Goal: Task Accomplishment & Management: Complete application form

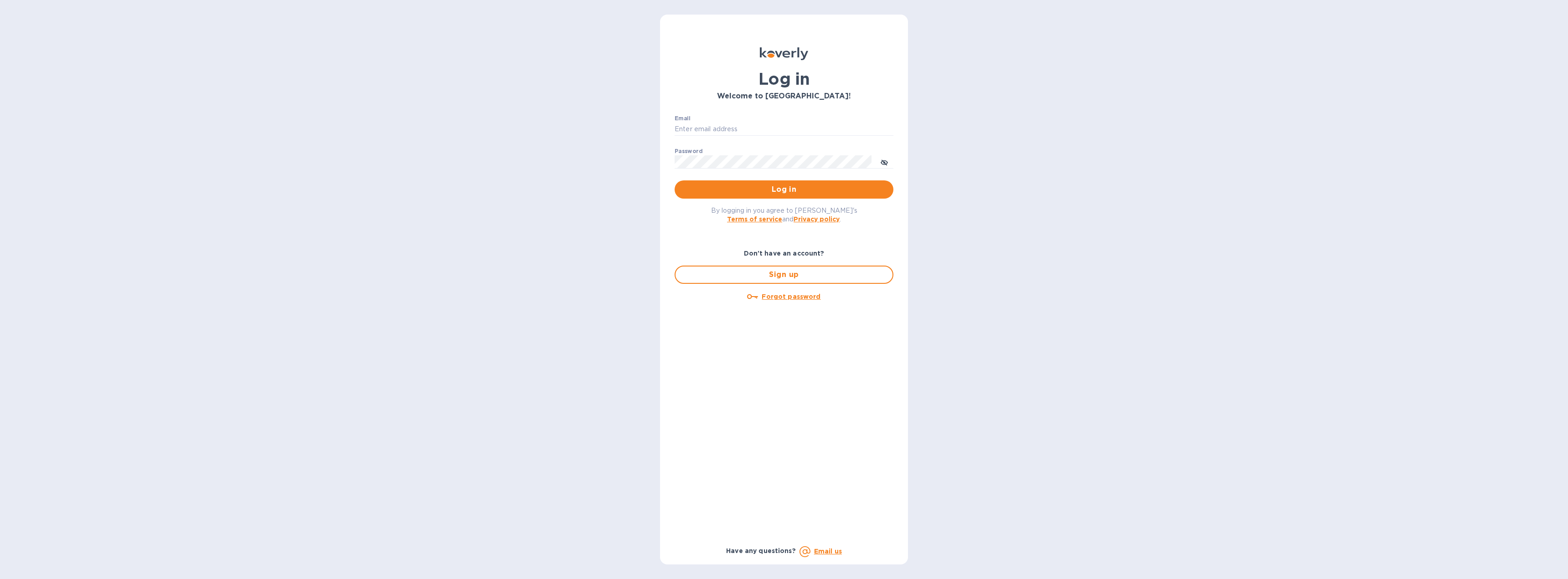
type input "[EMAIL_ADDRESS][DOMAIN_NAME]"
click at [763, 186] on span "Log in" at bounding box center [783, 190] width 204 height 11
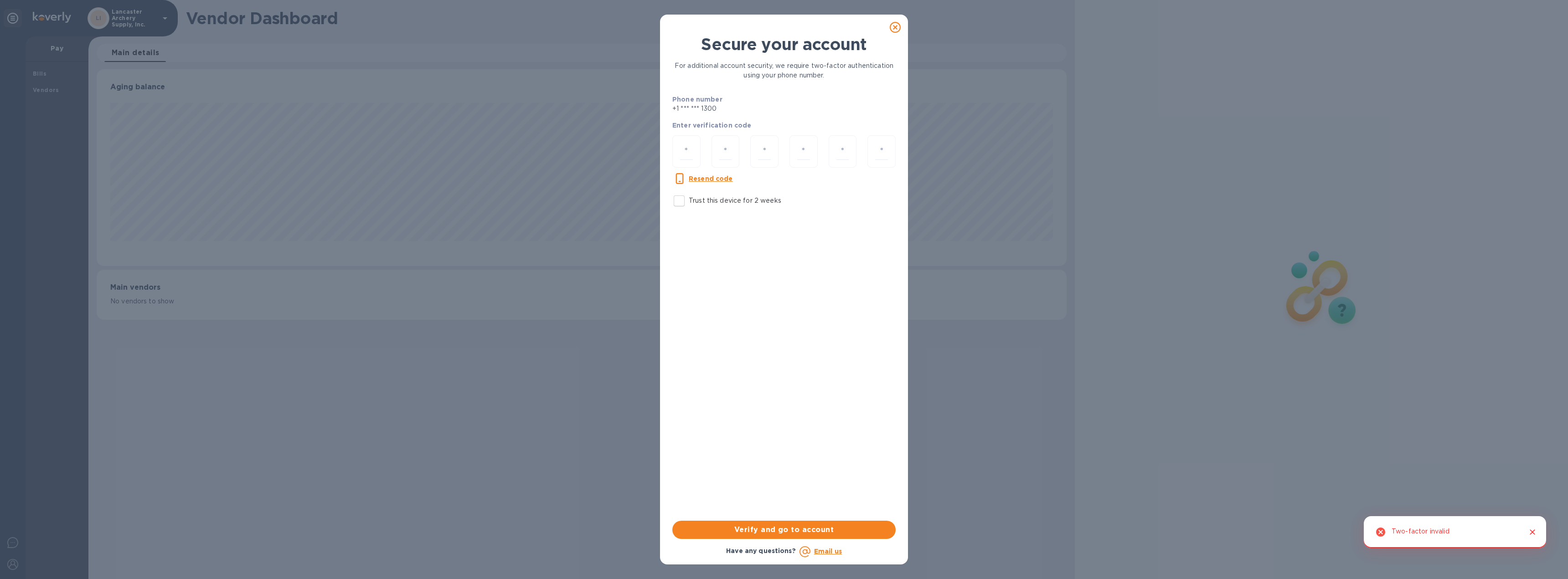
scroll to position [196, 970]
click at [688, 151] on input "number" at bounding box center [686, 151] width 13 height 17
type input "2"
type input "4"
type input "0"
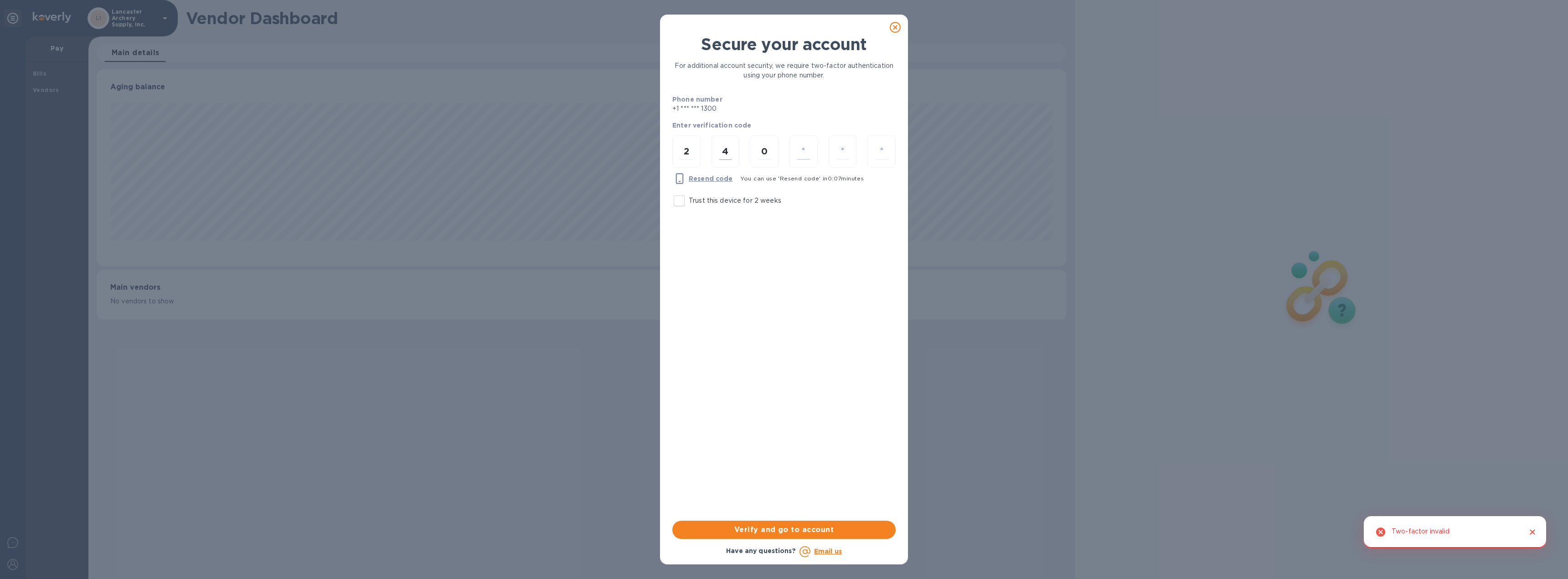
type input "4"
type input "0"
type input "6"
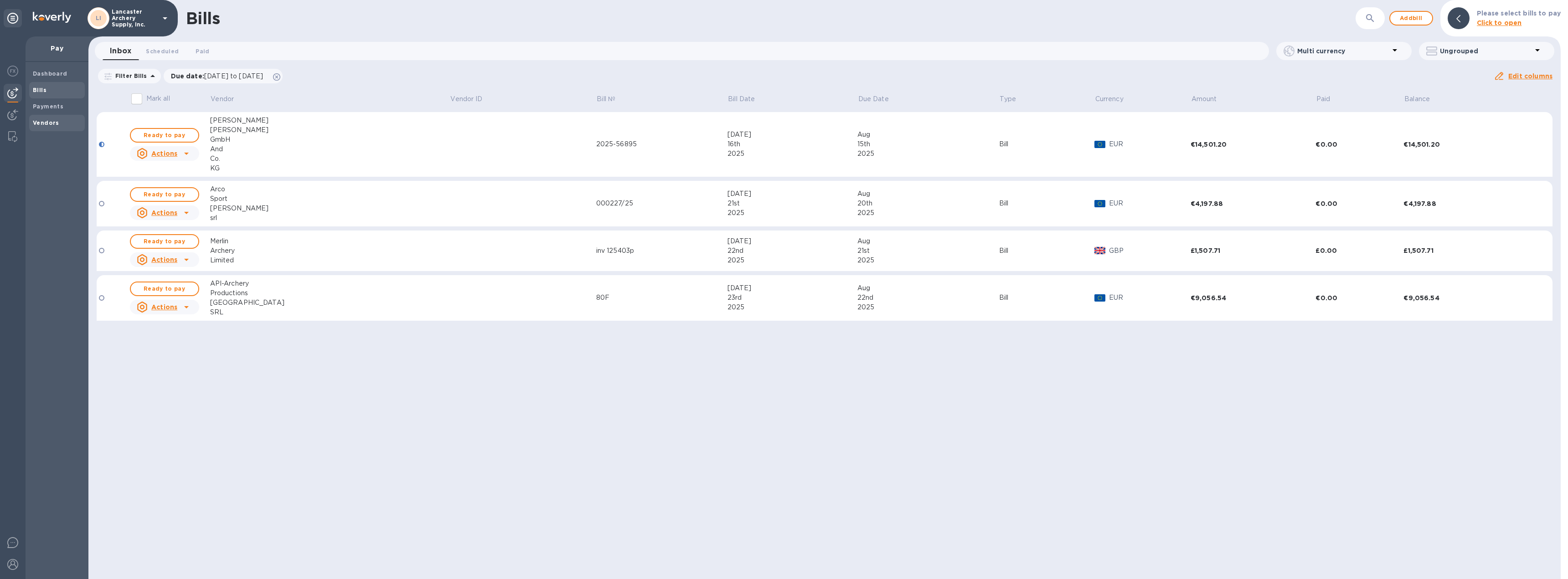
click at [41, 125] on b "Vendors" at bounding box center [46, 122] width 26 height 7
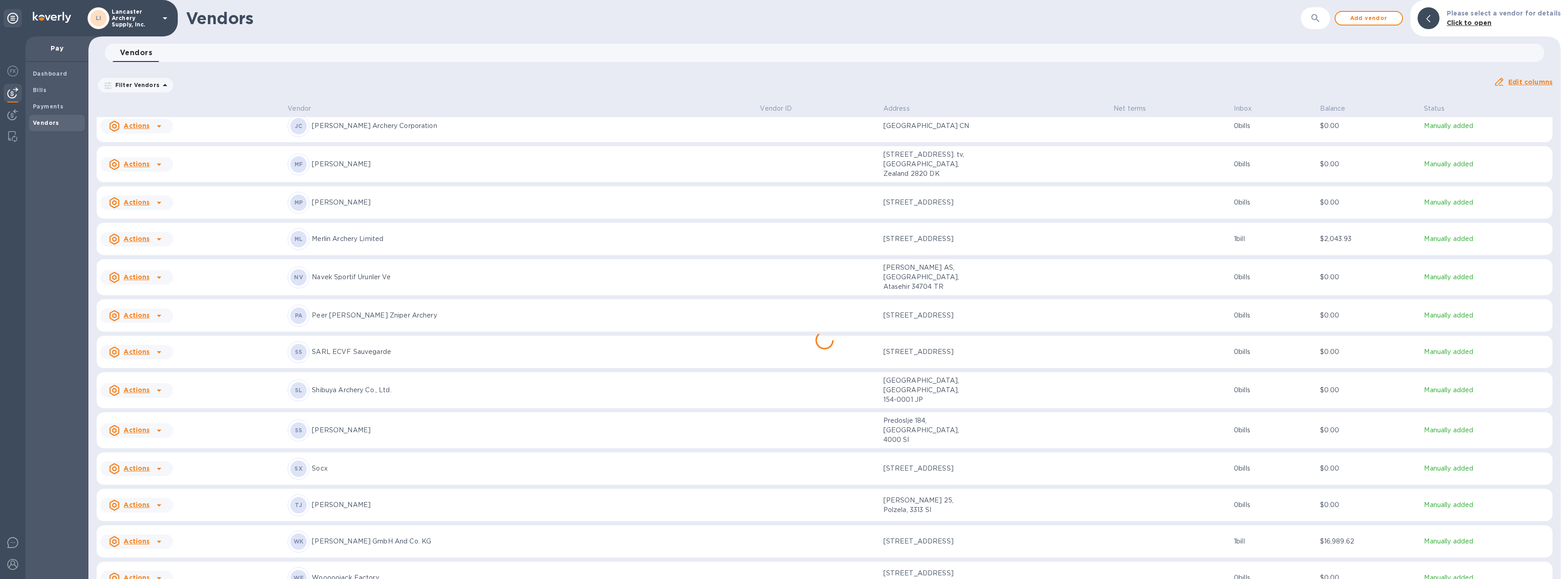
scroll to position [463, 0]
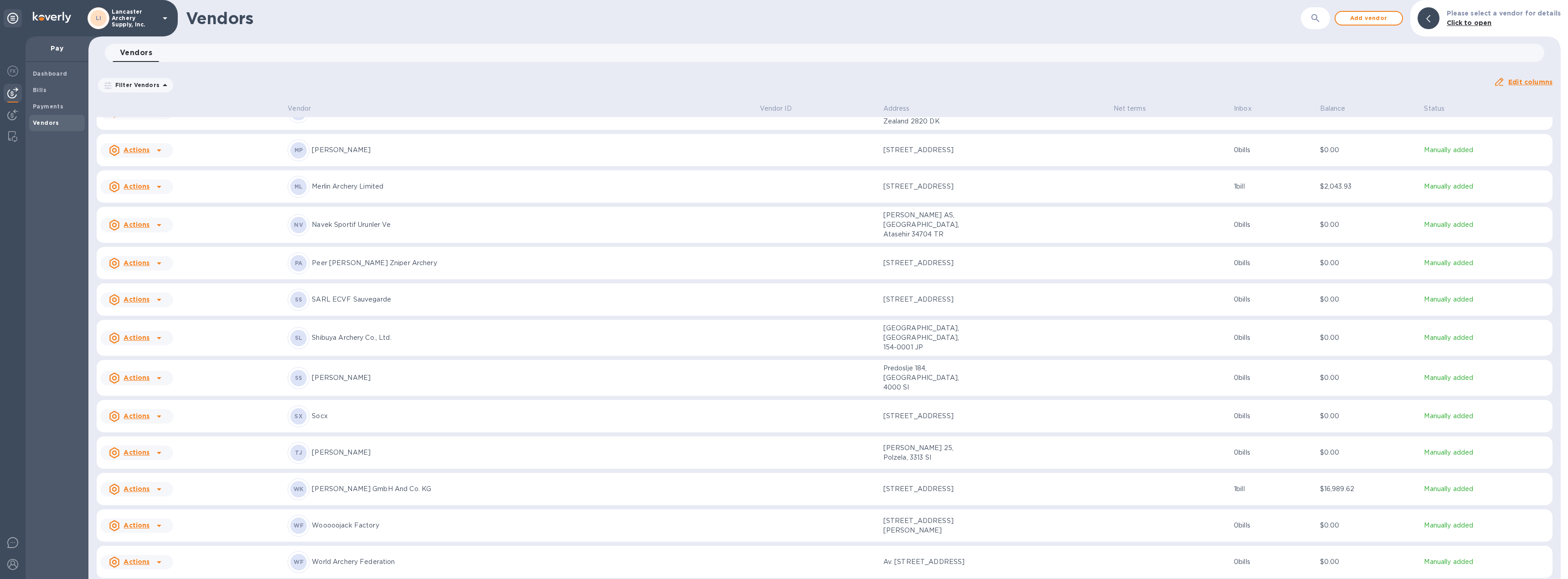
click at [155, 538] on b "Add new bill" at bounding box center [147, 538] width 43 height 7
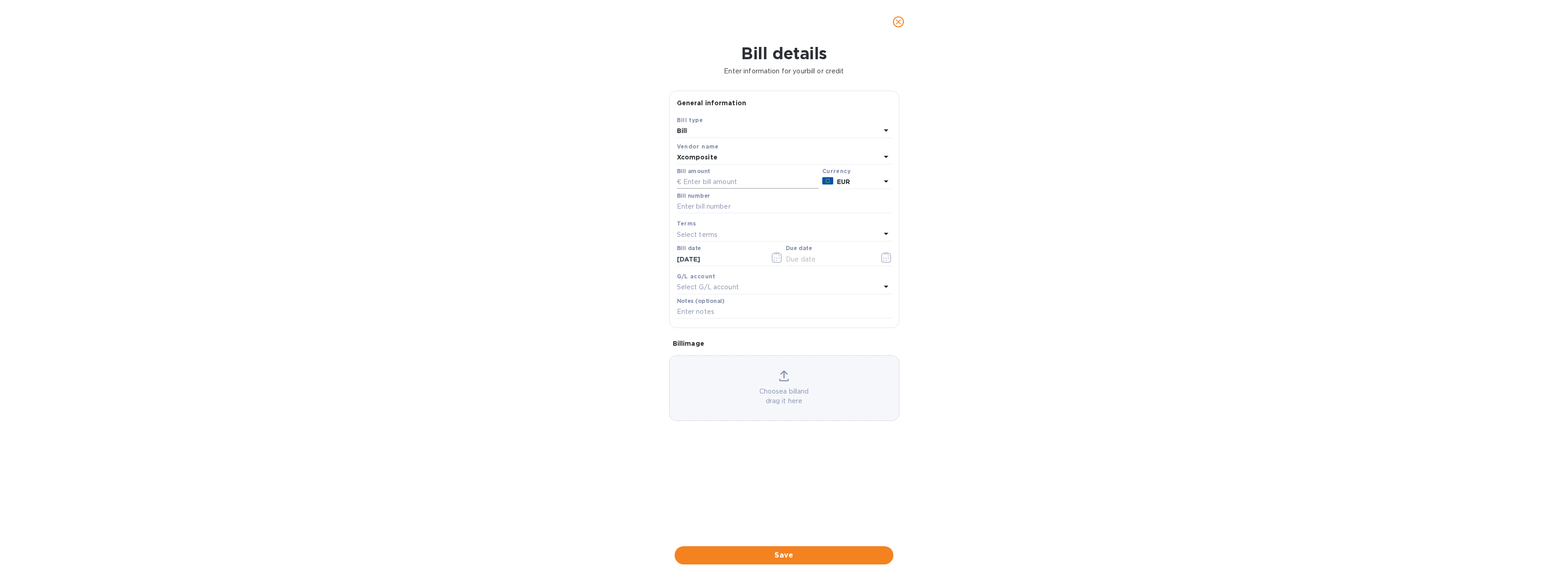
click at [727, 185] on input "text" at bounding box center [747, 182] width 142 height 13
type input "23,017.15"
type input "FA2508-23405"
type input "[DATE]"
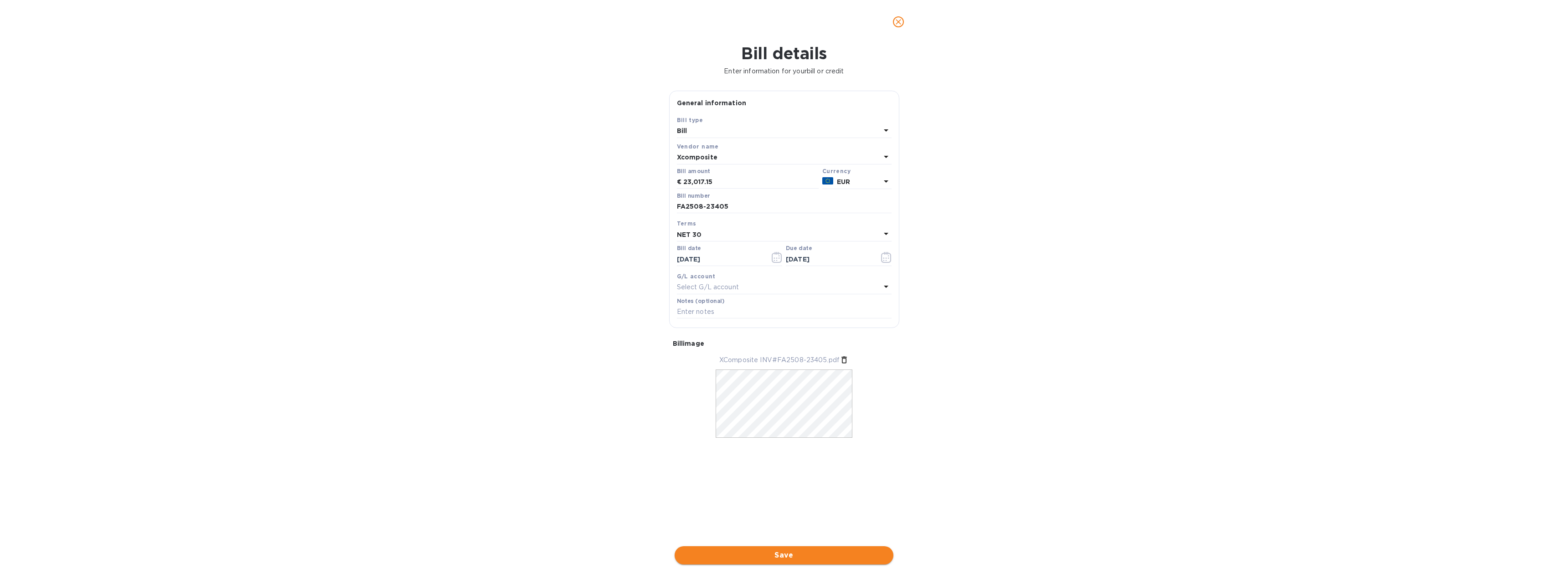
click at [790, 552] on span "Save" at bounding box center [783, 555] width 204 height 11
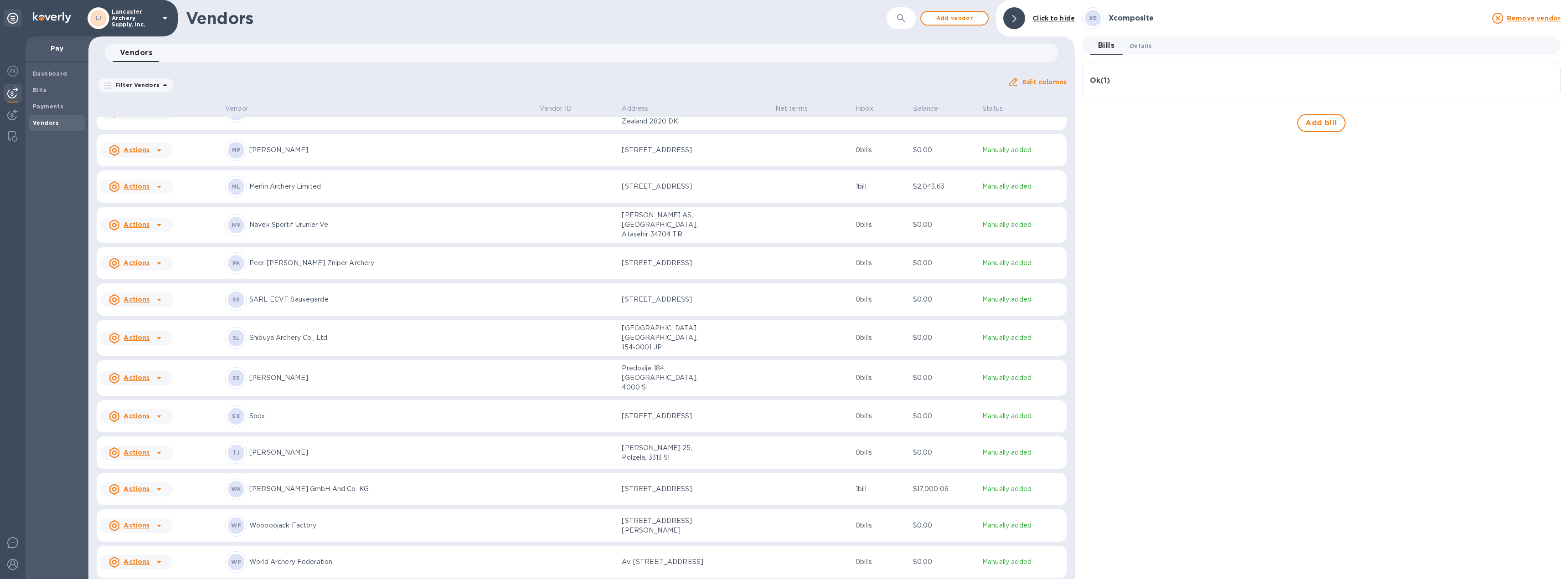
click at [1144, 46] on span "Details 0" at bounding box center [1141, 46] width 22 height 10
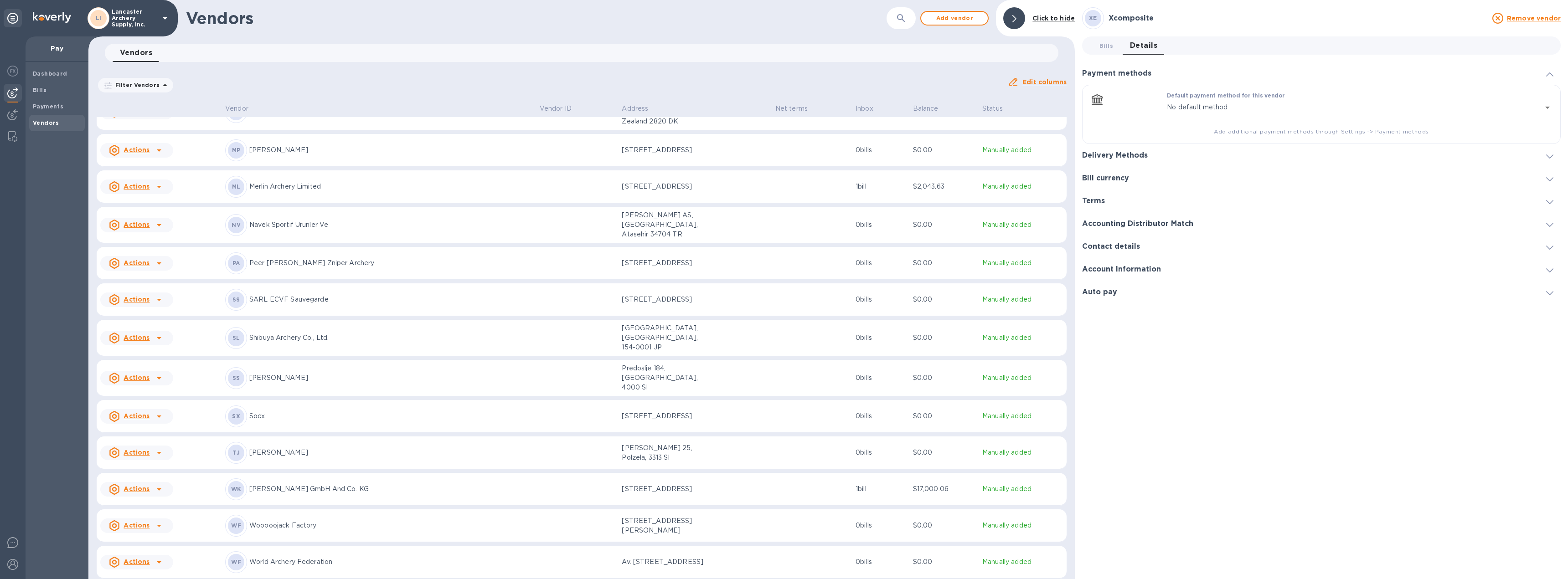
click at [1550, 157] on icon at bounding box center [1550, 156] width 7 height 4
click at [1550, 120] on icon "default-method" at bounding box center [1549, 120] width 7 height 4
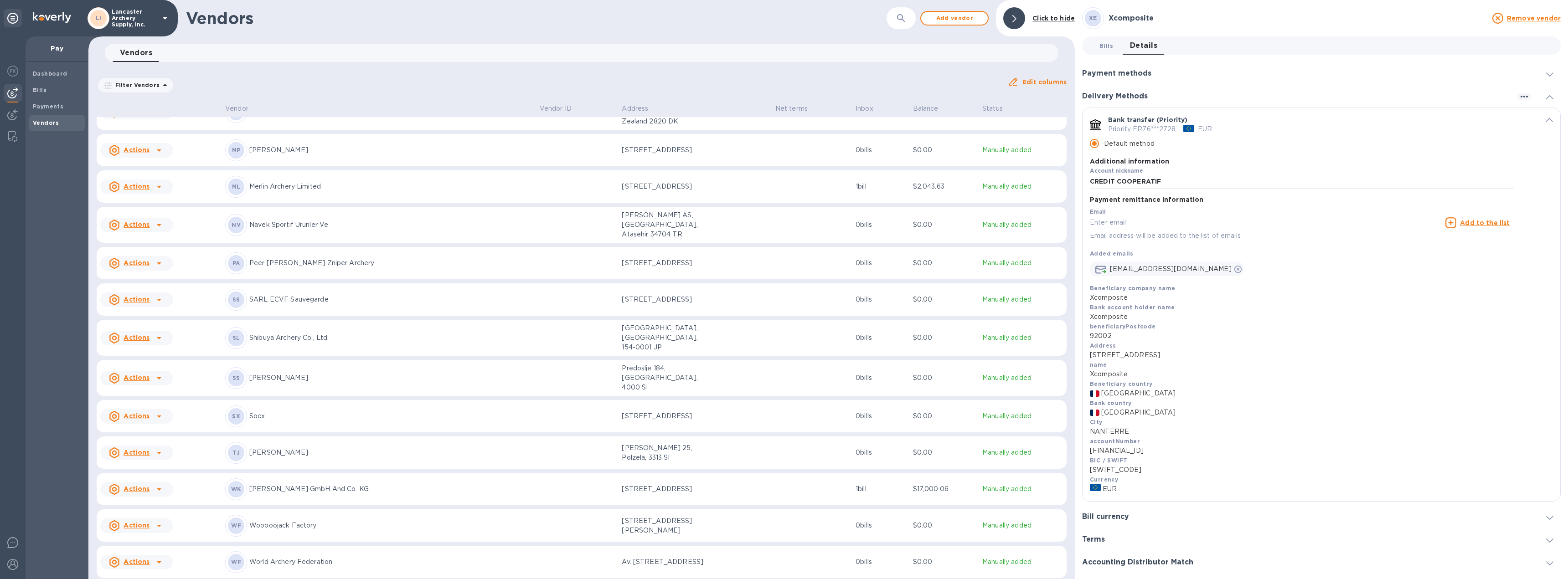
click at [1106, 43] on span "Bills 0" at bounding box center [1106, 46] width 13 height 10
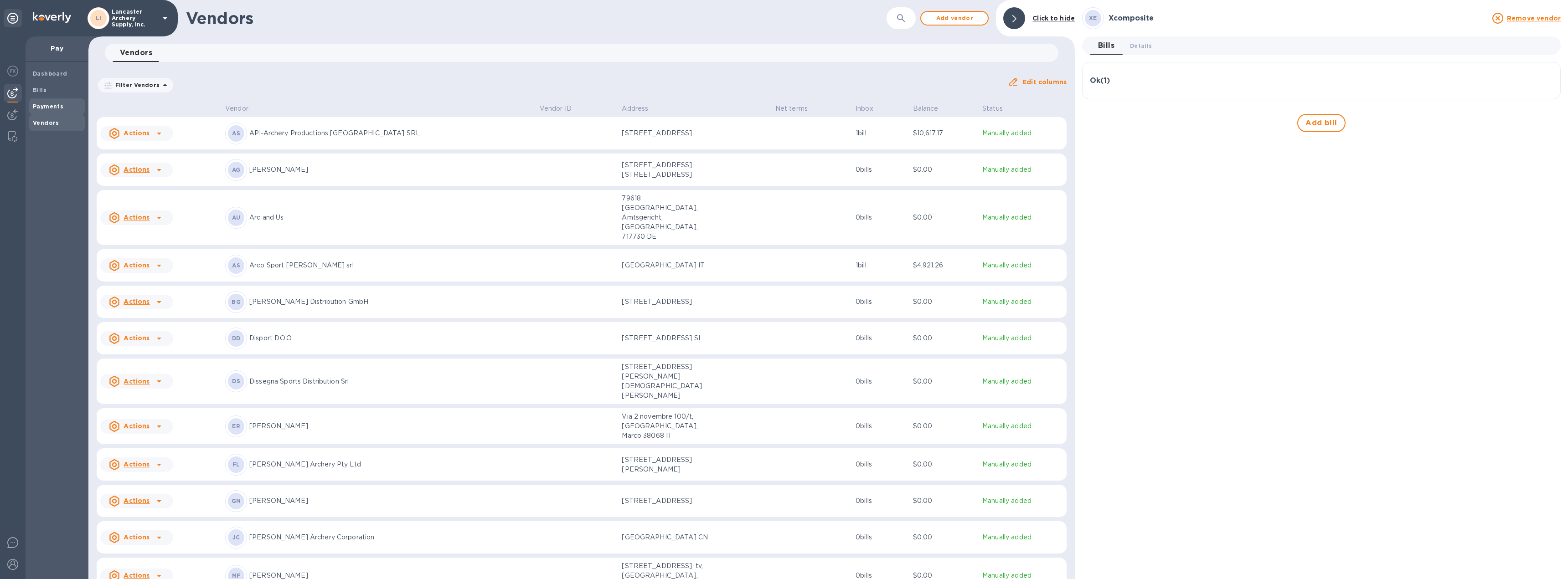
click at [43, 105] on b "Payments" at bounding box center [48, 106] width 30 height 7
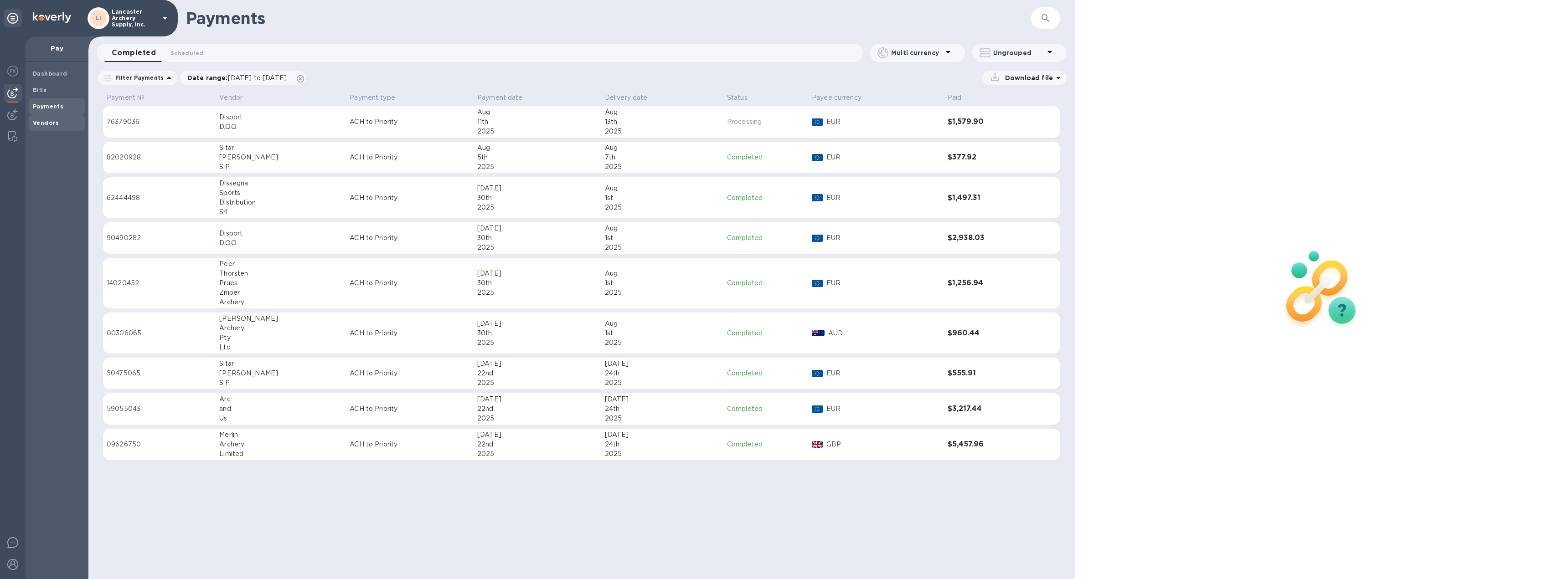
click at [46, 117] on div "Vendors" at bounding box center [57, 123] width 55 height 16
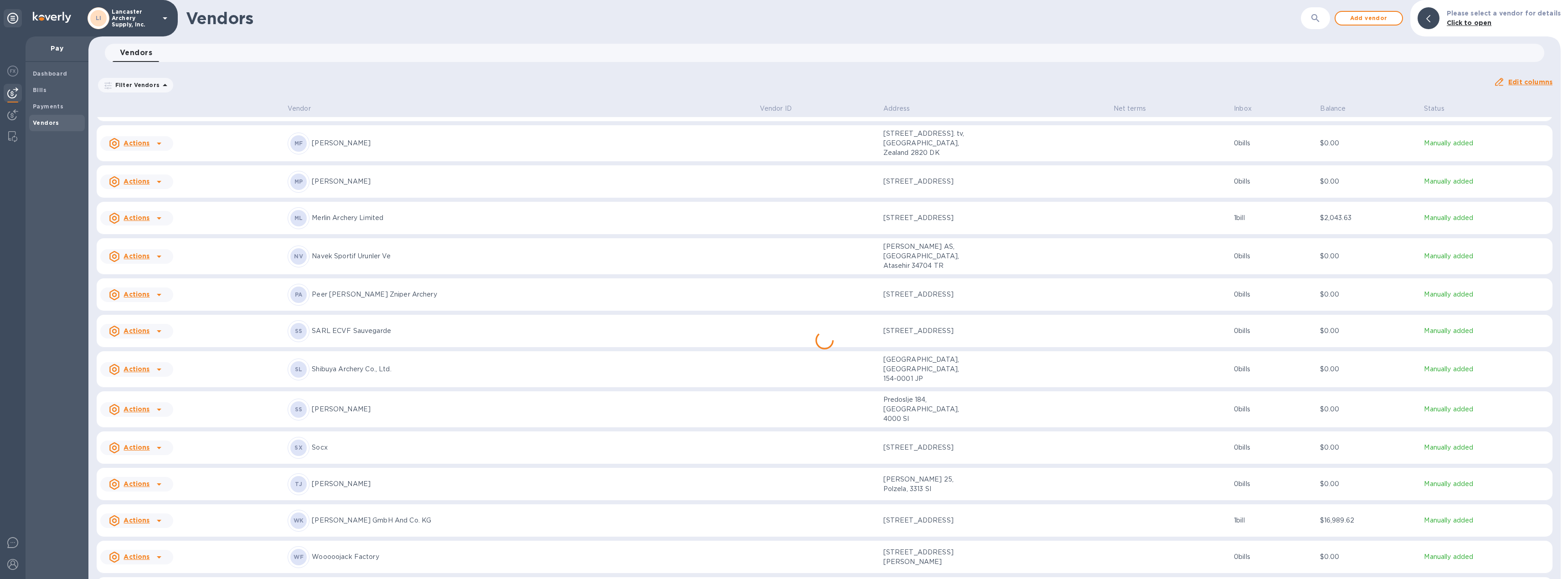
scroll to position [463, 0]
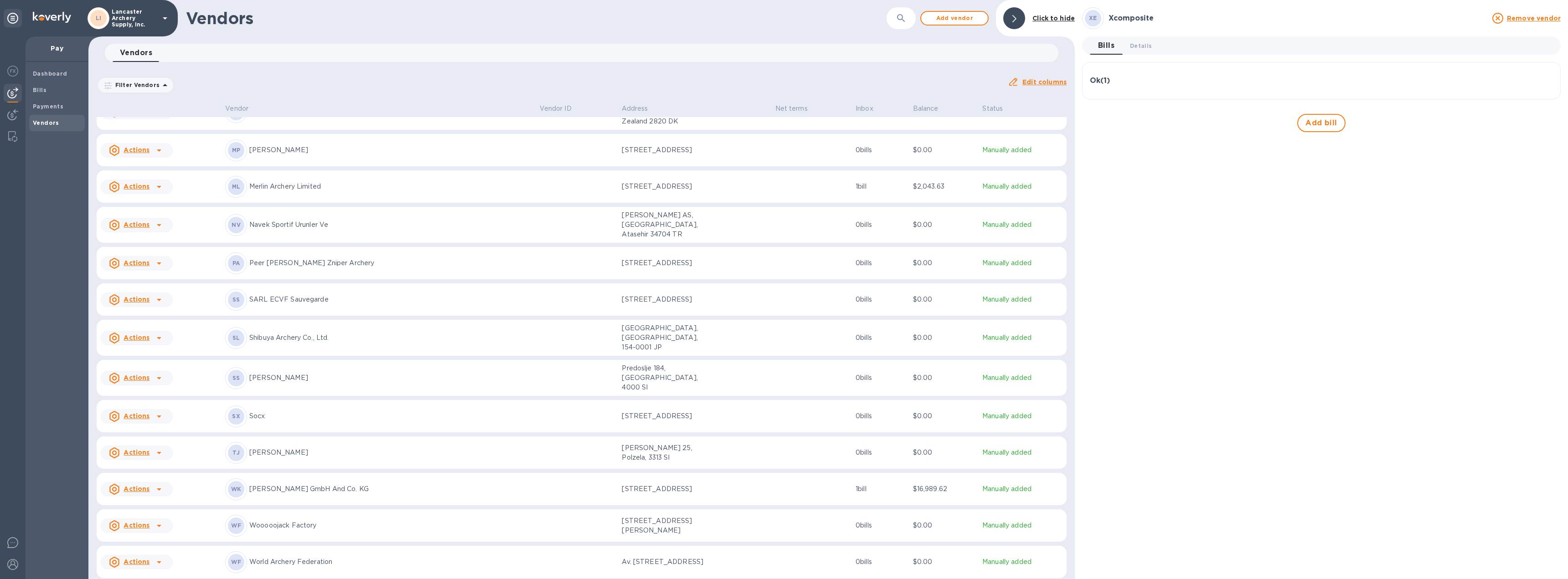
click at [1201, 80] on div "Ok ( 1 )" at bounding box center [1321, 81] width 463 height 9
click at [37, 105] on b "Payments" at bounding box center [48, 106] width 30 height 7
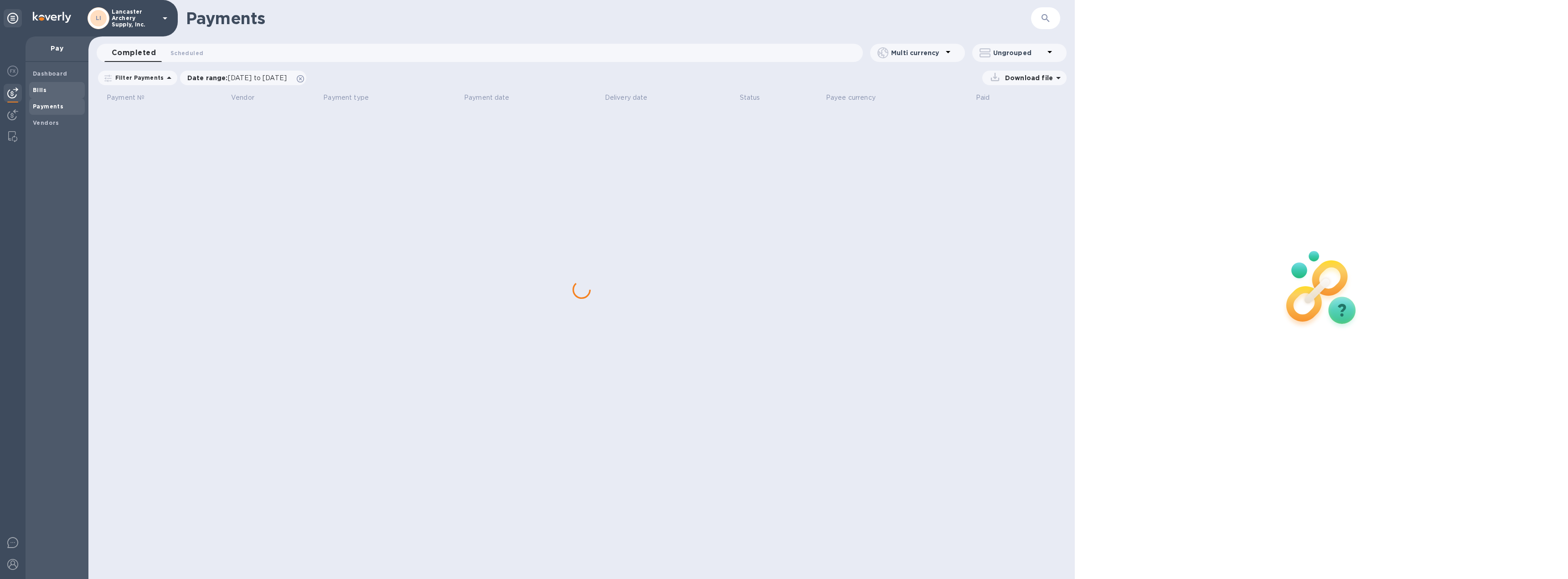
click at [43, 94] on span "Bills" at bounding box center [40, 90] width 13 height 9
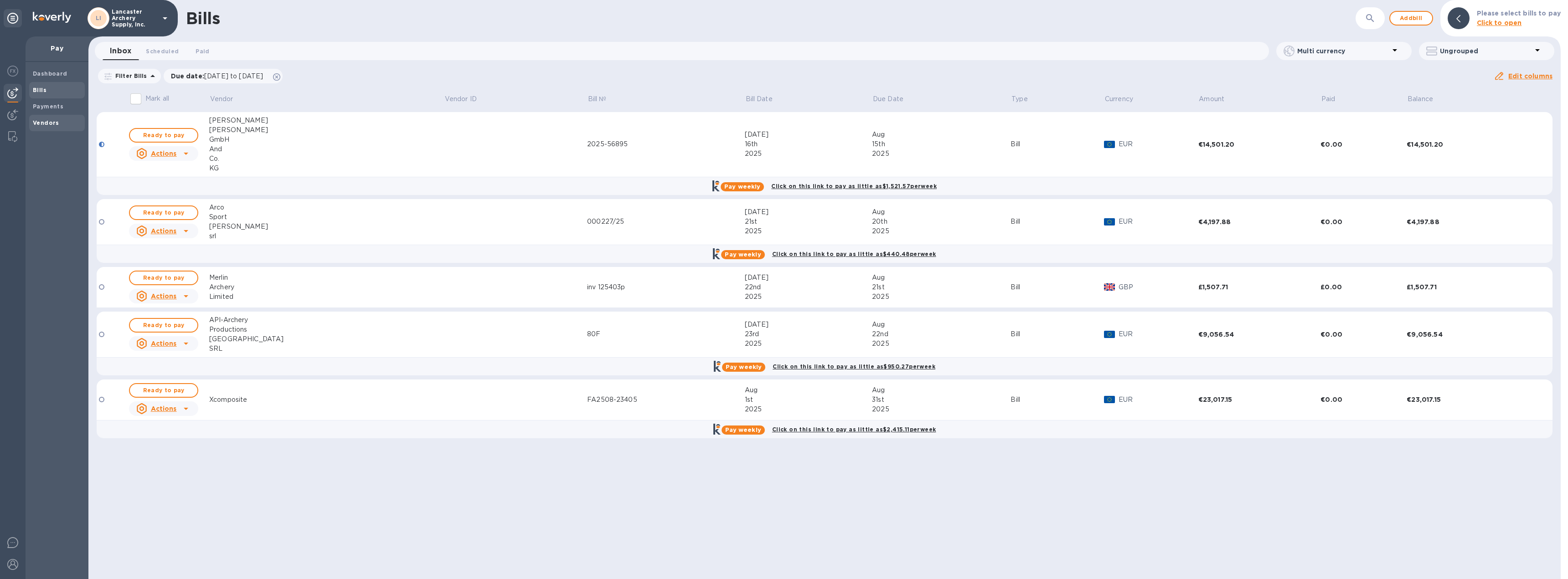
click at [43, 120] on b "Vendors" at bounding box center [46, 122] width 26 height 7
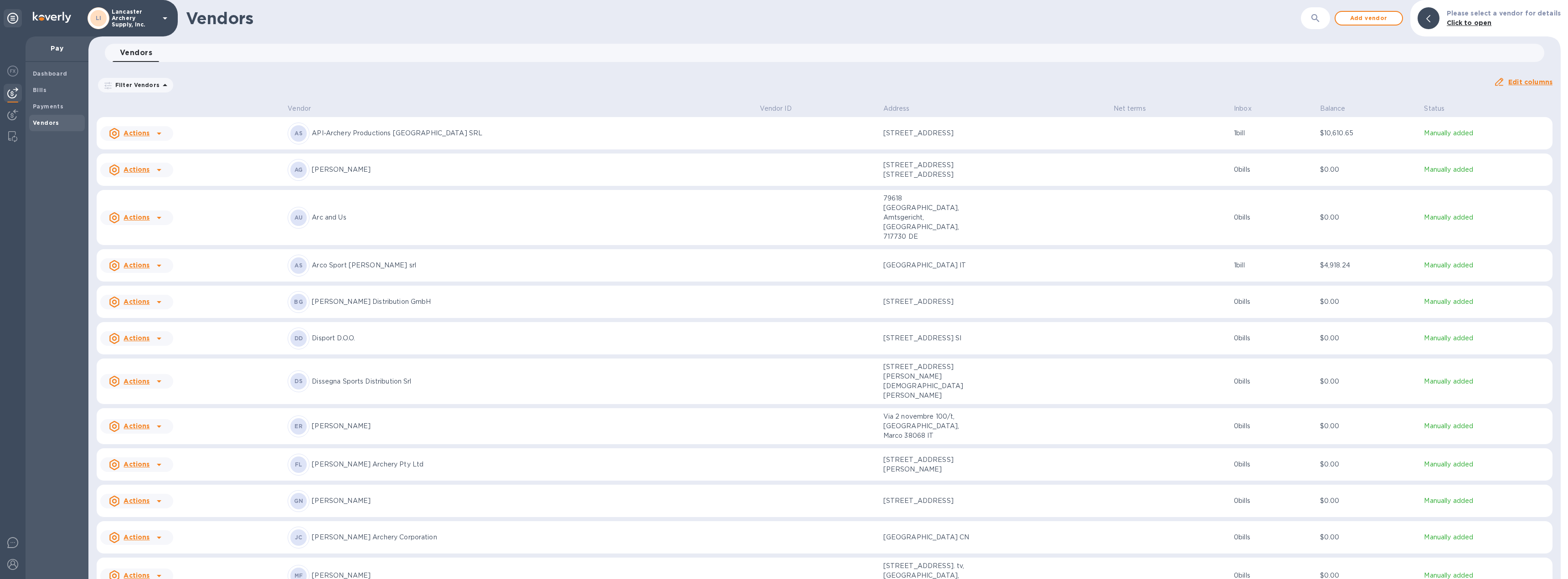
click at [158, 133] on icon at bounding box center [159, 134] width 4 height 2
click at [153, 168] on b "Add new bill" at bounding box center [147, 170] width 43 height 7
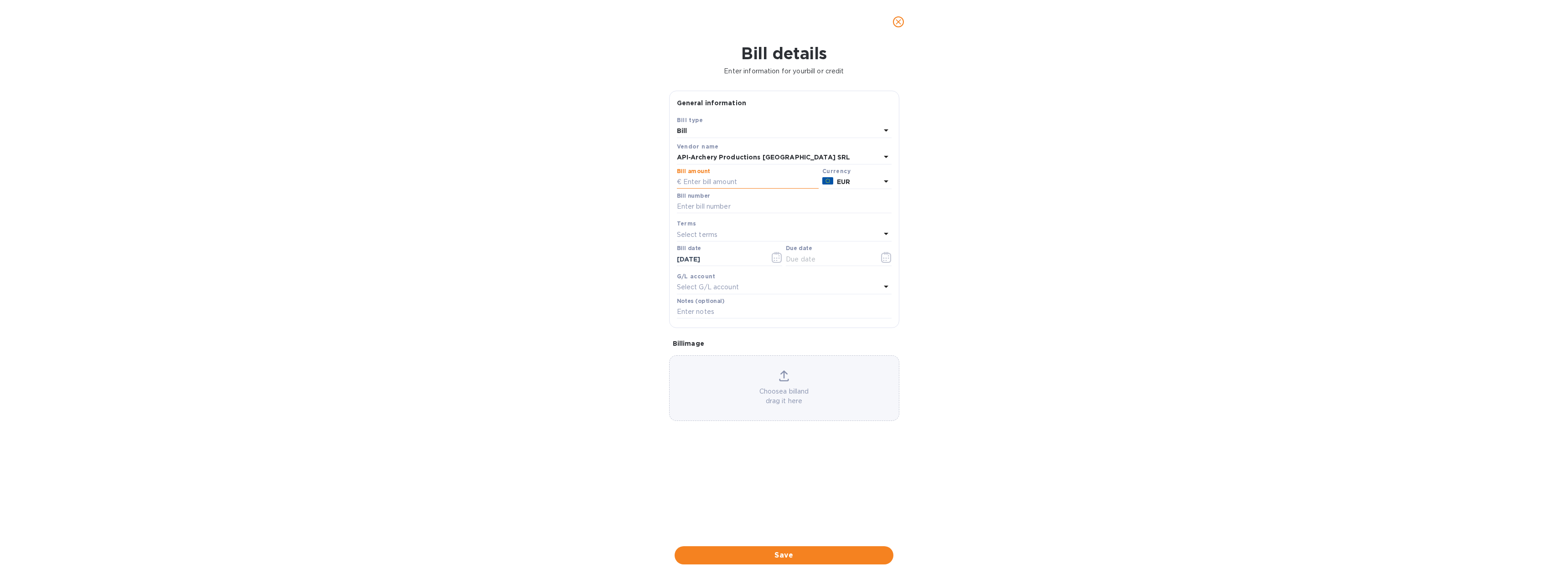
click at [694, 181] on input "text" at bounding box center [747, 182] width 142 height 13
type input "2,467.00"
type input "81F"
type input "[DATE]"
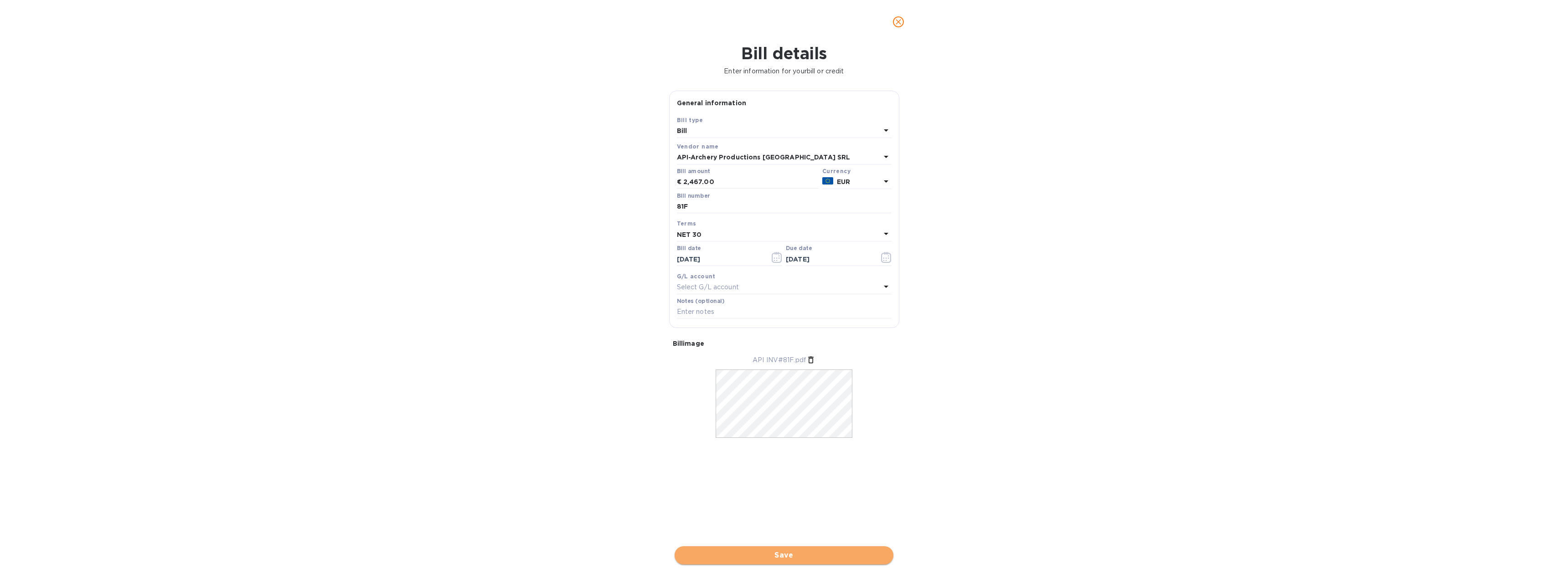
click at [786, 558] on span "Save" at bounding box center [783, 555] width 204 height 11
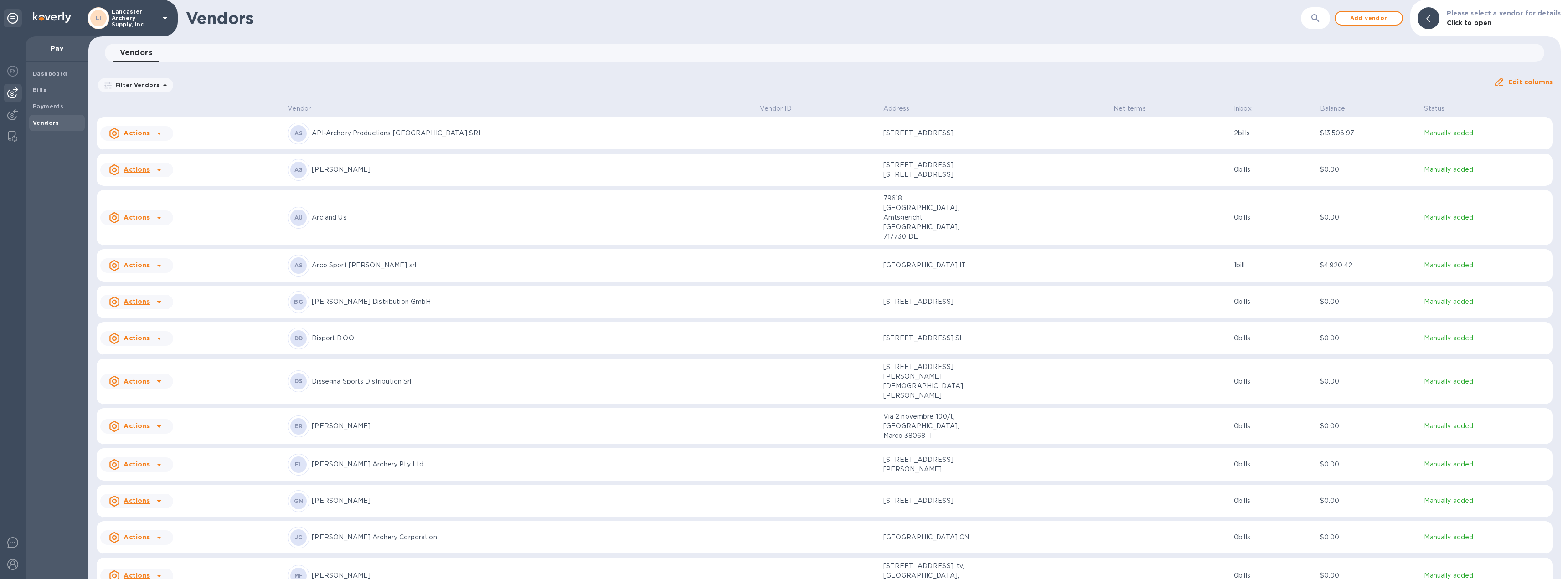
click at [1491, 139] on td "Manually added" at bounding box center [1486, 133] width 132 height 33
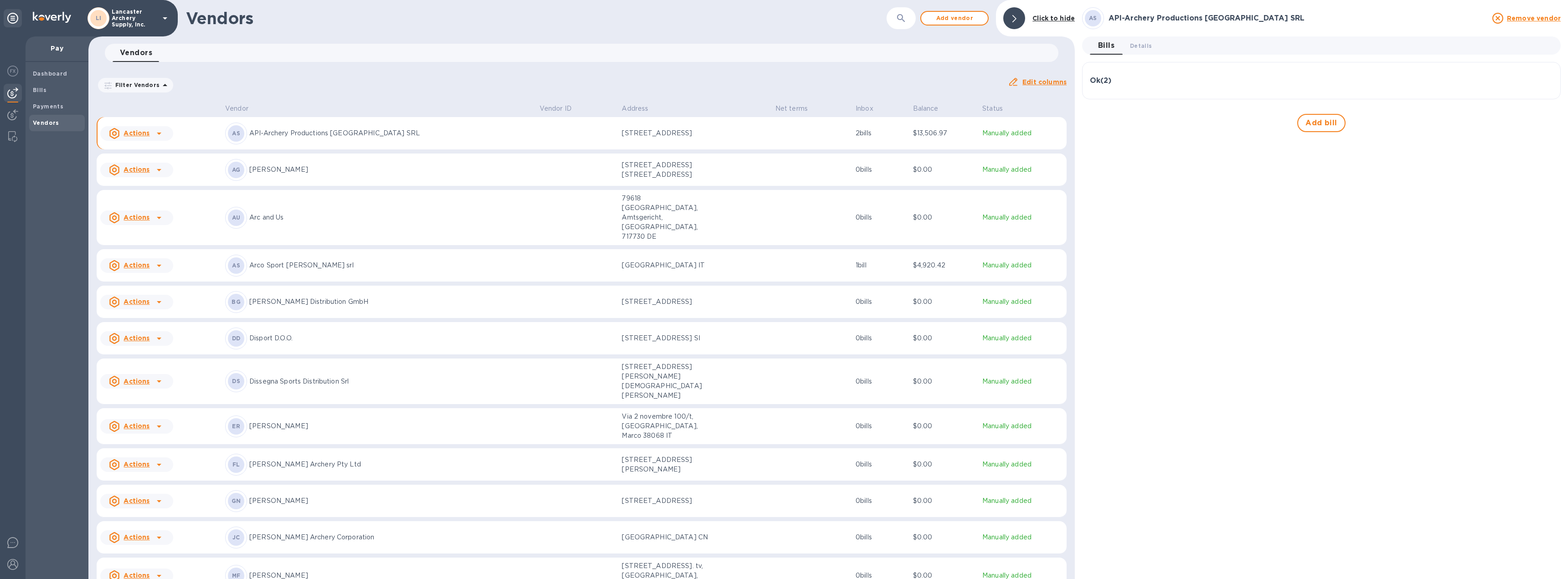
click at [1392, 83] on div "Ok ( 2 )" at bounding box center [1321, 81] width 463 height 9
click at [1544, 122] on icon "button" at bounding box center [1545, 125] width 11 height 11
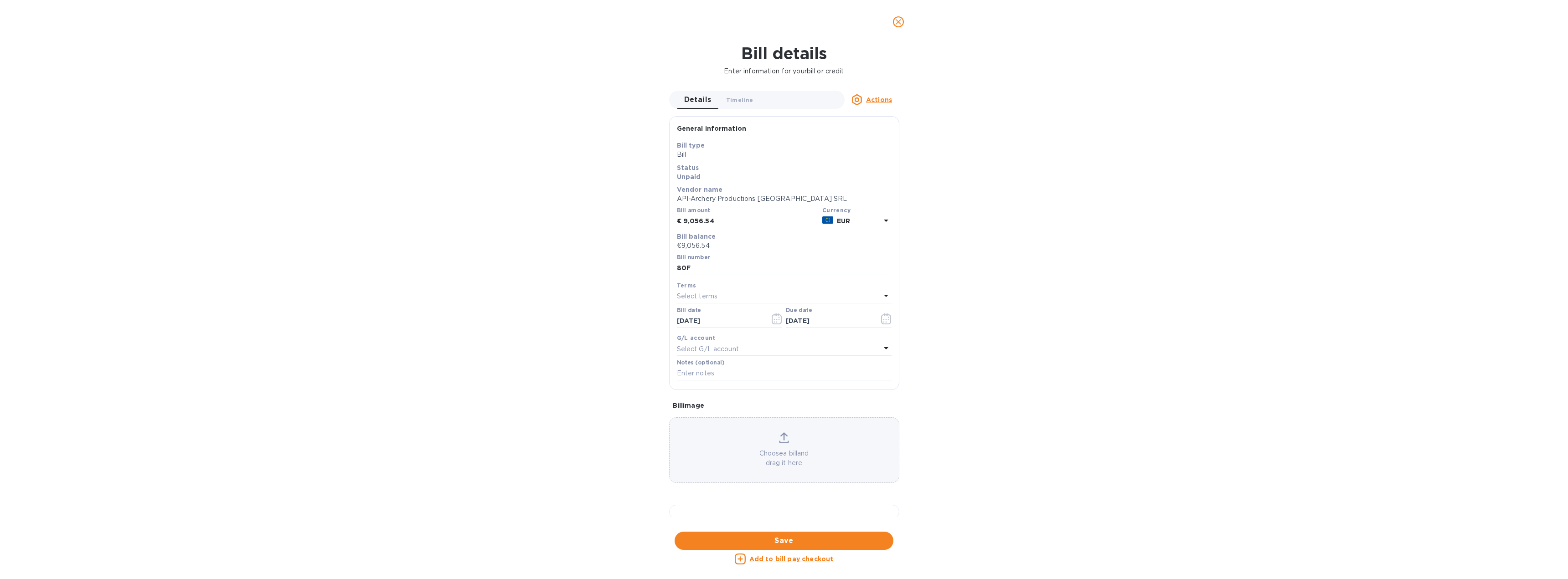
click at [897, 21] on icon "close" at bounding box center [898, 21] width 9 height 9
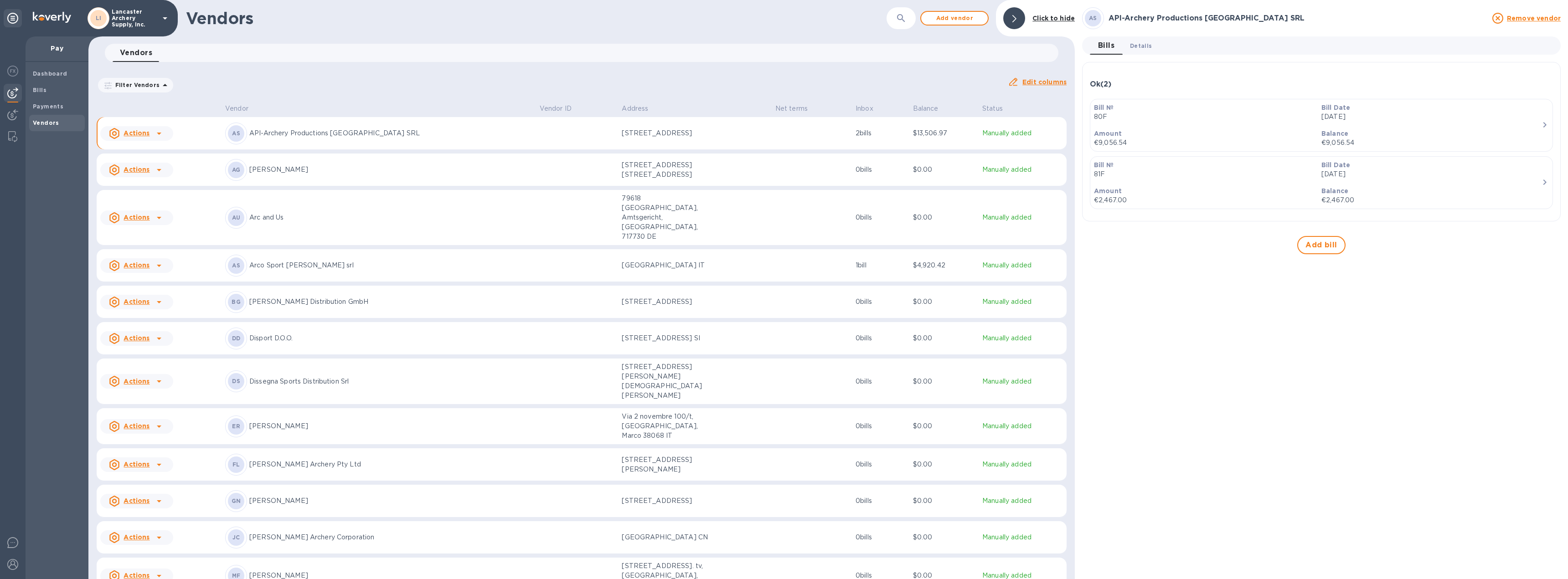
click at [1138, 43] on span "Details 0" at bounding box center [1141, 46] width 22 height 10
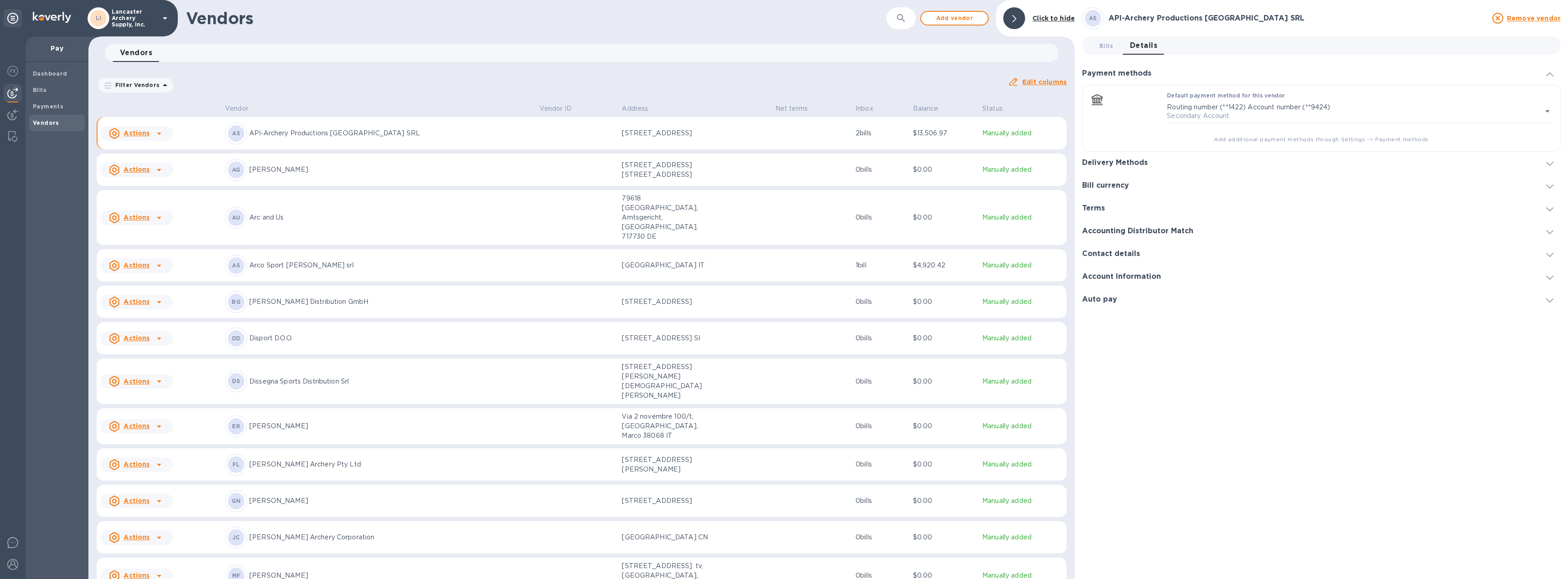
click at [1553, 158] on div "Delivery Methods" at bounding box center [1321, 162] width 478 height 23
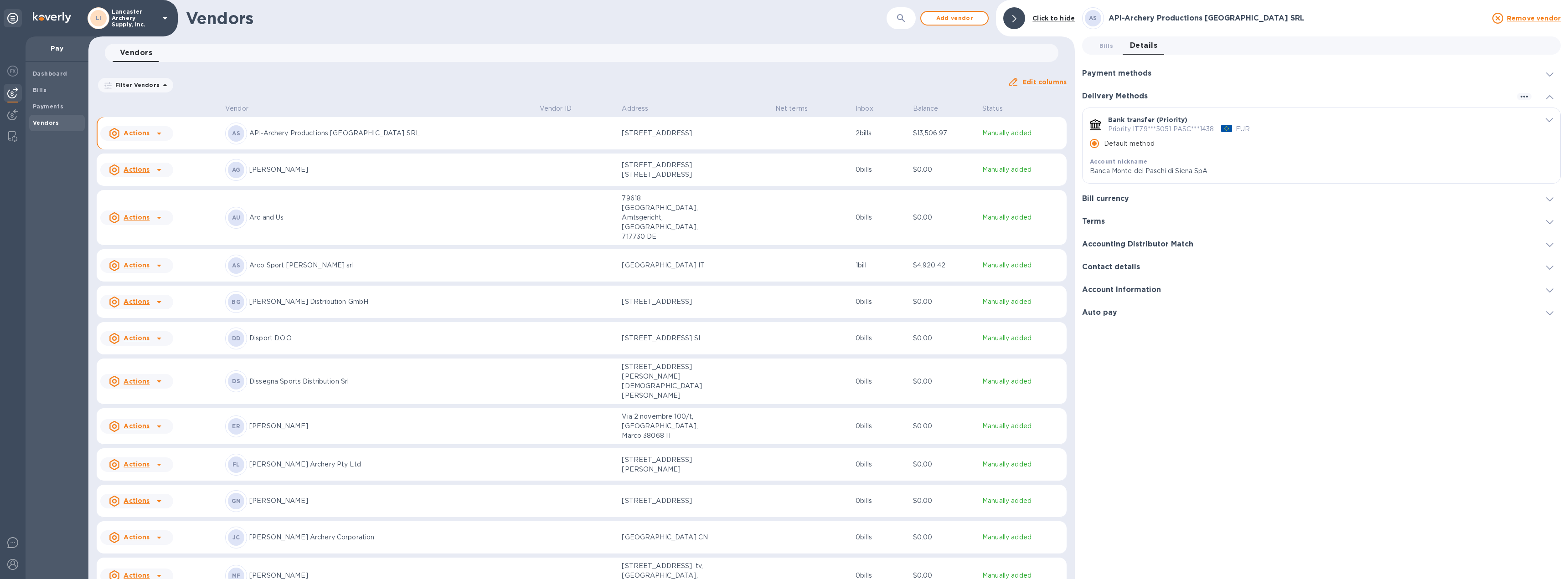
click at [1553, 120] on div "Bank transfer (Priority) Priority IT79***5051 PASC***1438 EUR Default method Ac…" at bounding box center [1321, 145] width 478 height 75
click at [1547, 120] on icon "default-method" at bounding box center [1549, 120] width 7 height 4
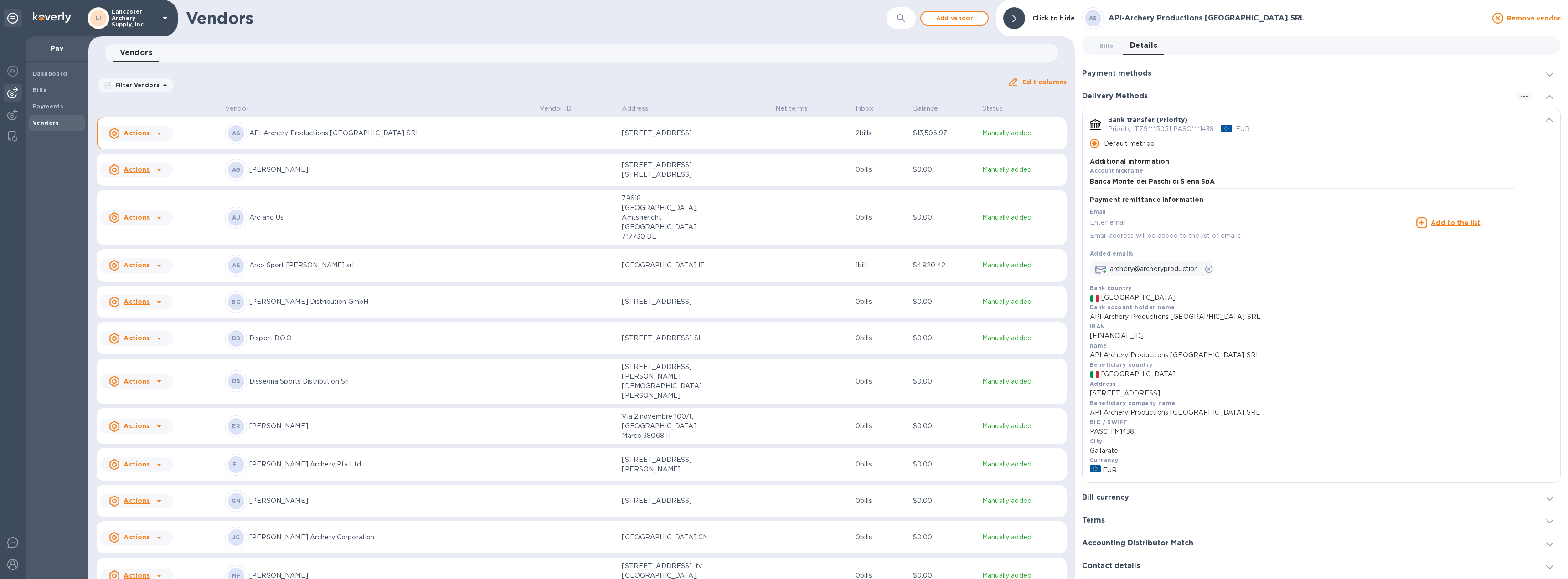
click at [1545, 119] on icon "default-method" at bounding box center [1549, 120] width 7 height 4
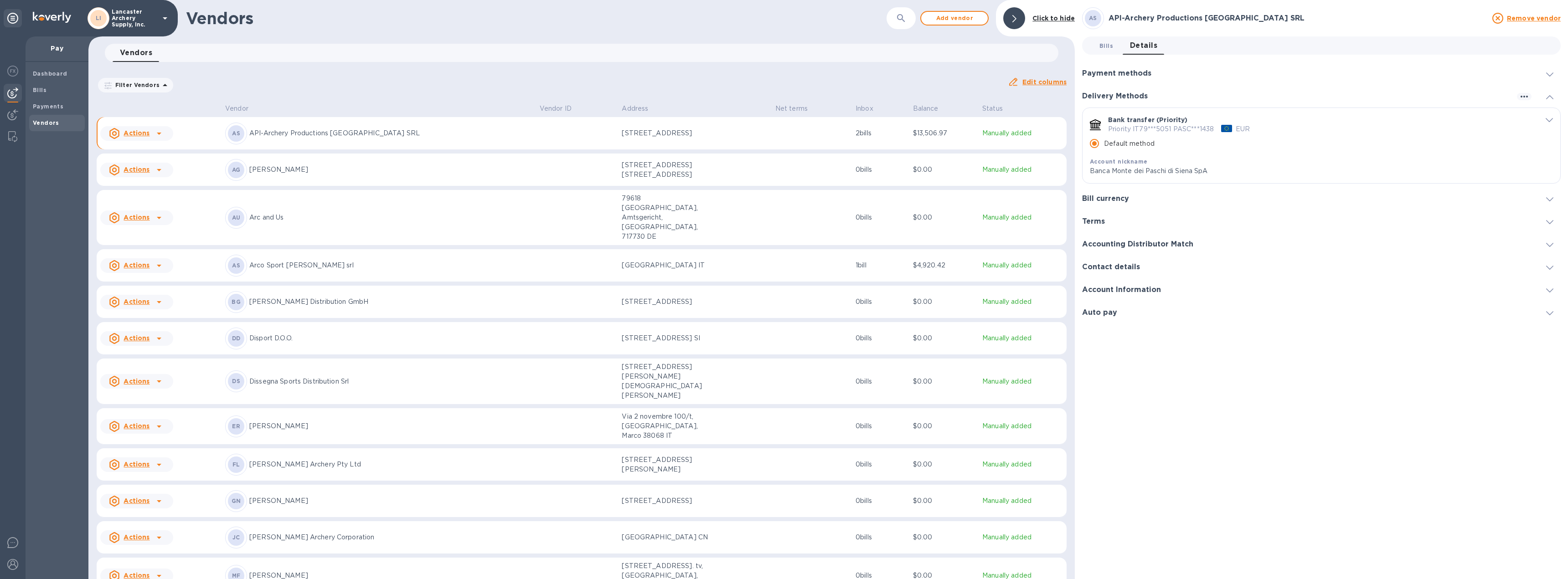
click at [1106, 46] on span "Bills 0" at bounding box center [1106, 46] width 13 height 10
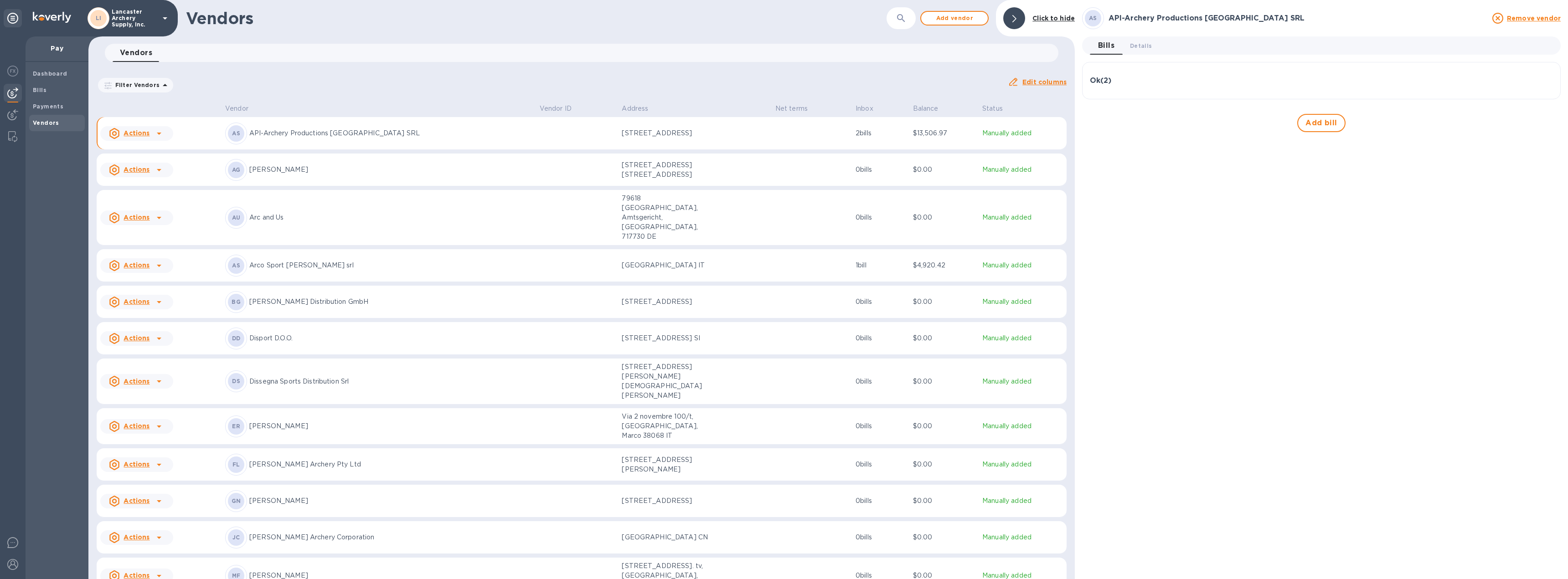
click at [1140, 87] on div "Ok ( 2 )" at bounding box center [1321, 81] width 463 height 22
click at [41, 103] on b "Payments" at bounding box center [48, 106] width 30 height 7
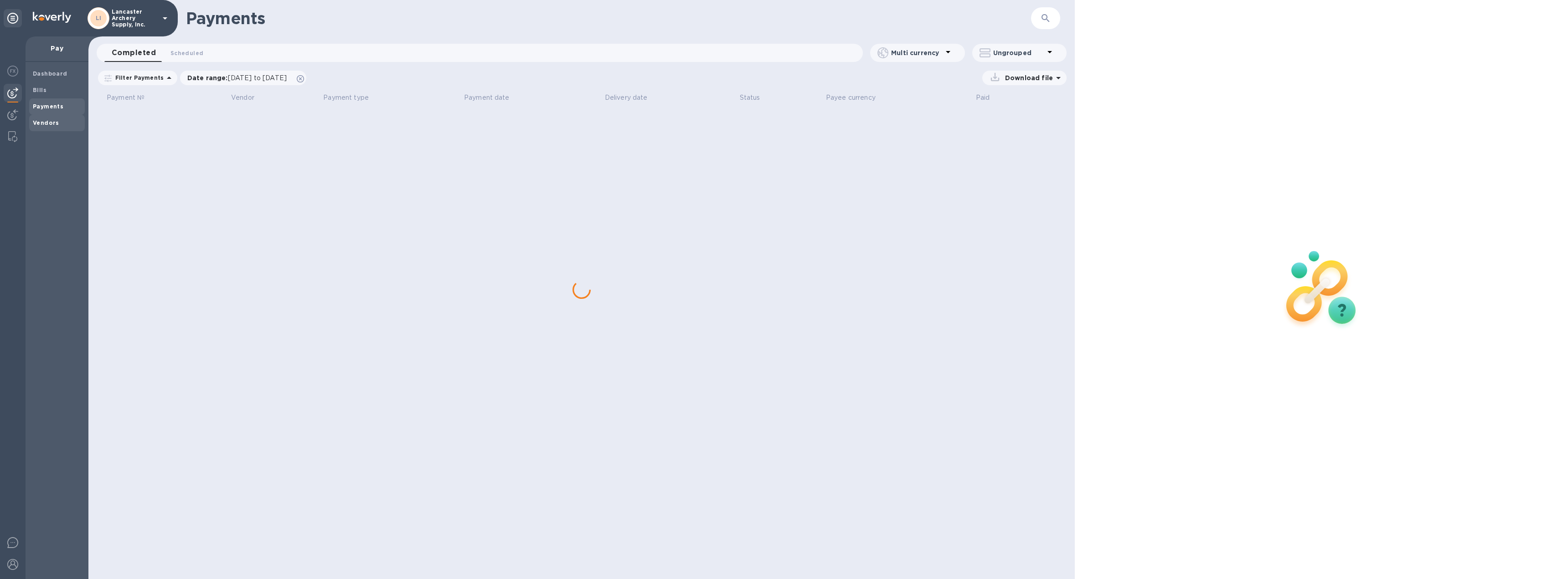
click at [44, 124] on b "Vendors" at bounding box center [46, 122] width 26 height 7
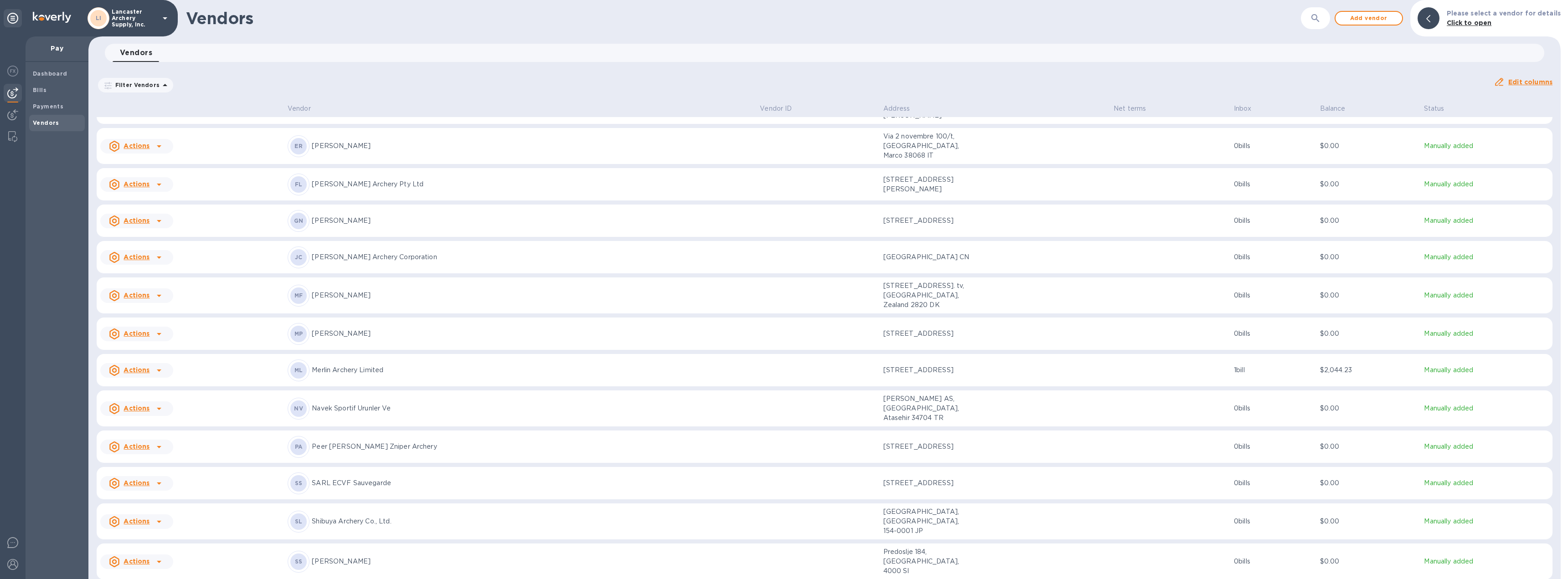
scroll to position [319, 0]
click at [158, 403] on icon at bounding box center [159, 408] width 11 height 11
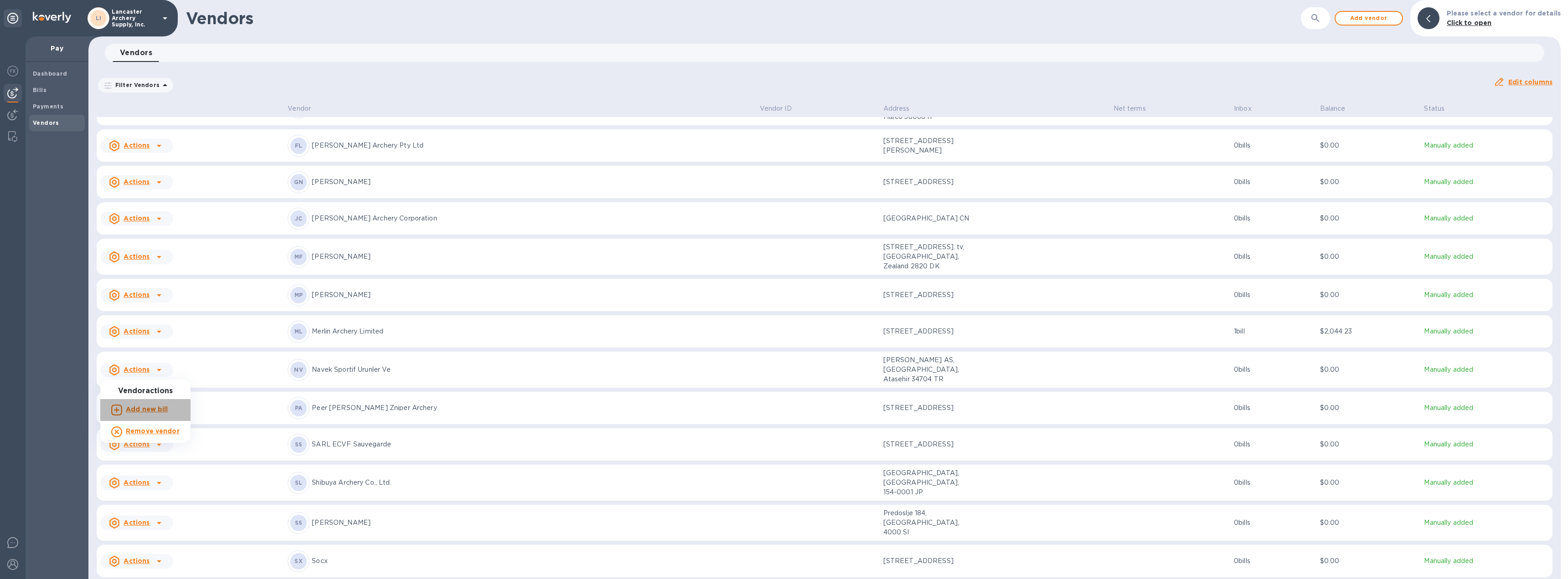
click at [147, 409] on b "Add new bill" at bounding box center [147, 409] width 43 height 7
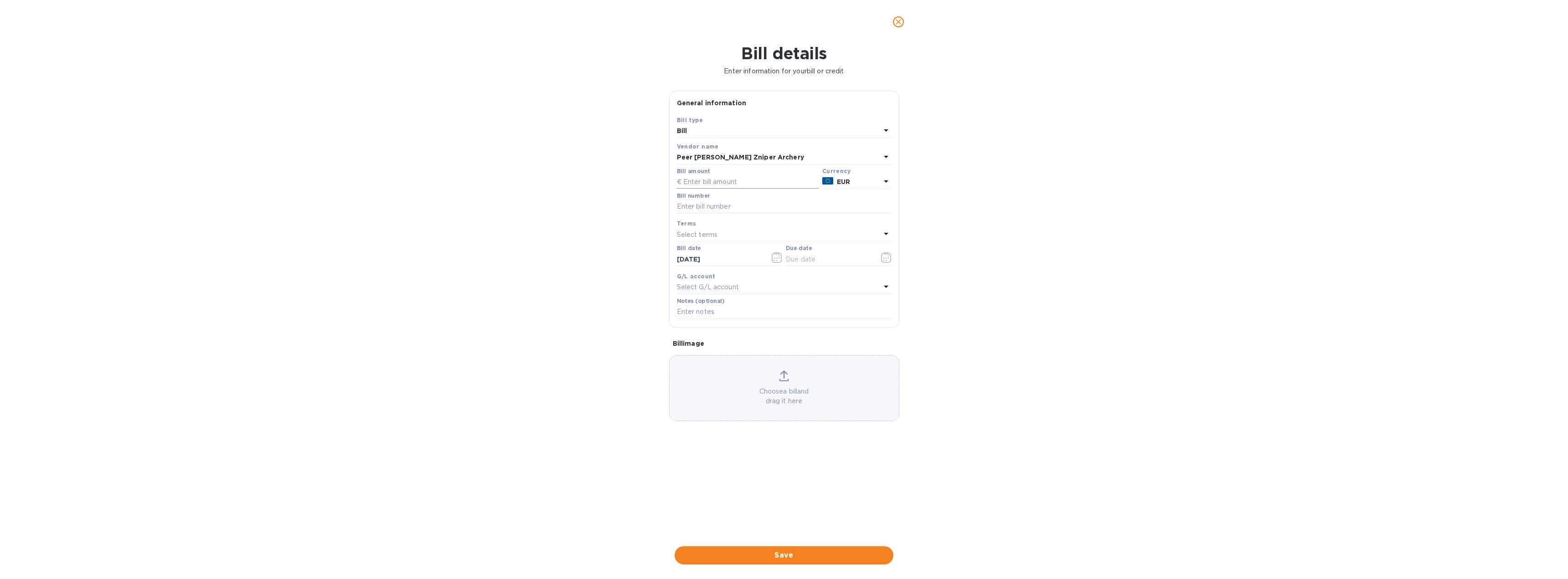
click at [688, 182] on input "text" at bounding box center [747, 182] width 142 height 13
type input "1,568.80"
type input "2025072901"
type input "[DATE]"
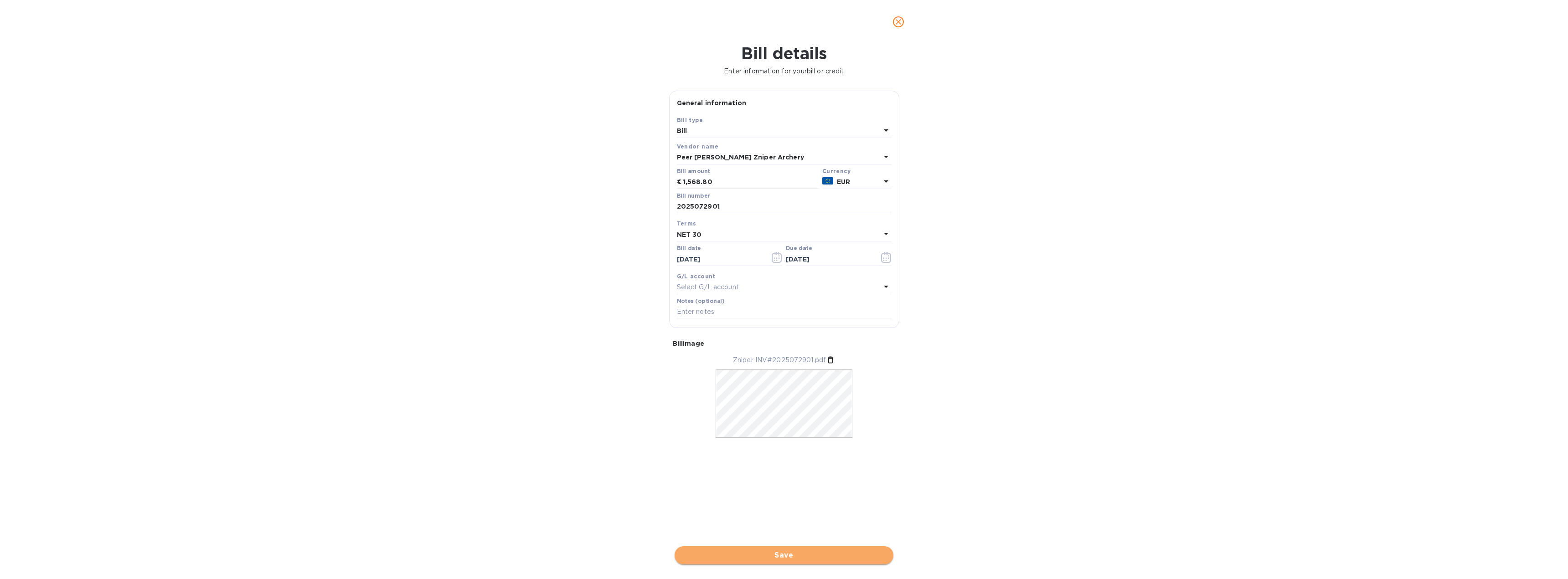
click at [796, 556] on span "Save" at bounding box center [783, 555] width 204 height 11
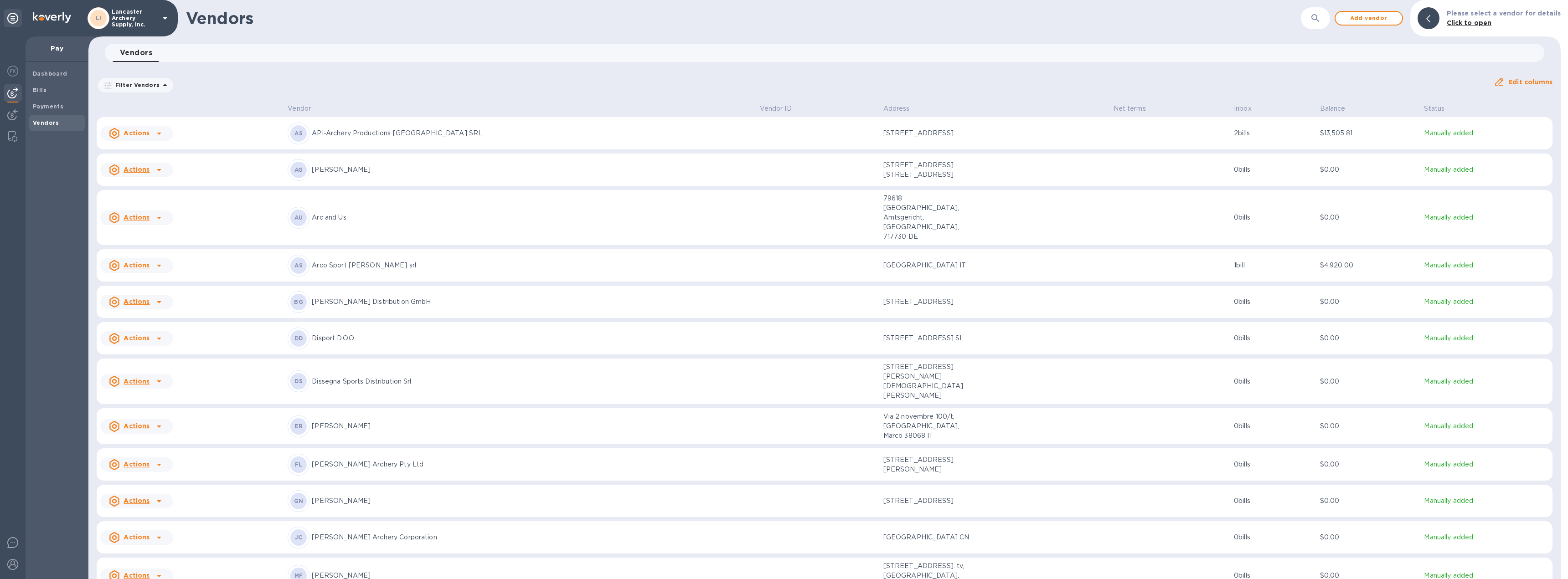
scroll to position [273, 0]
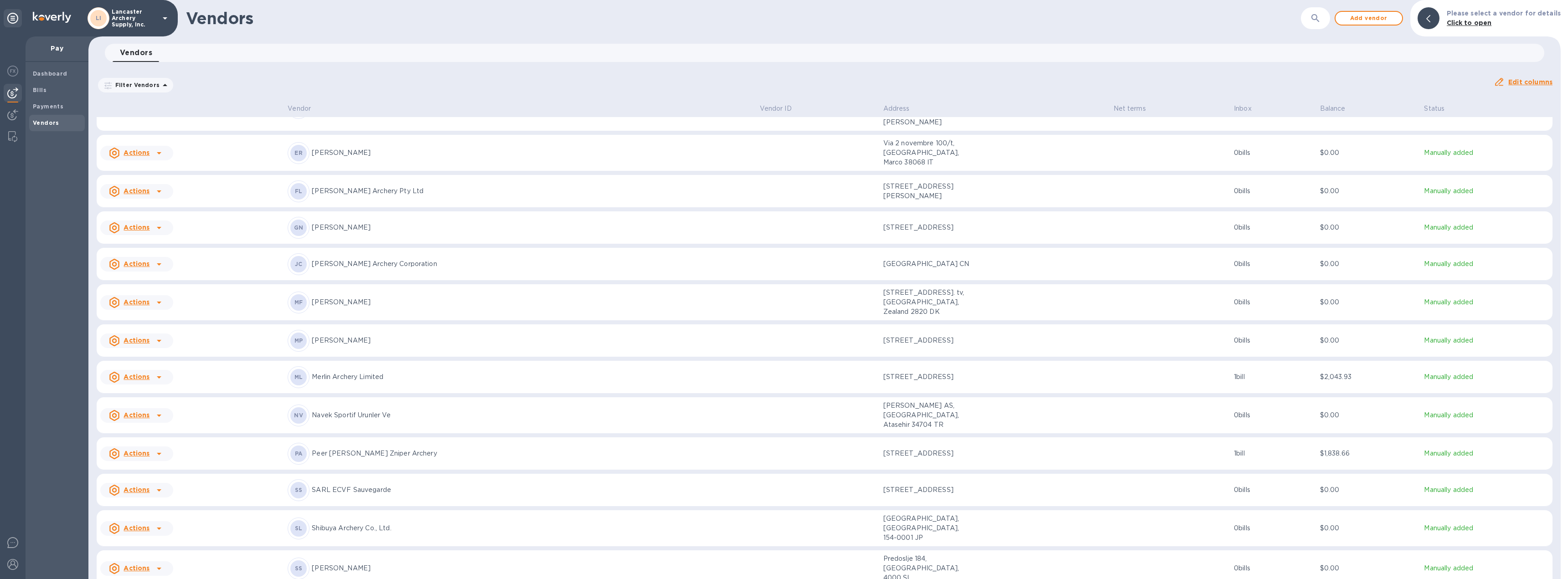
click at [1135, 437] on td at bounding box center [1170, 454] width 121 height 33
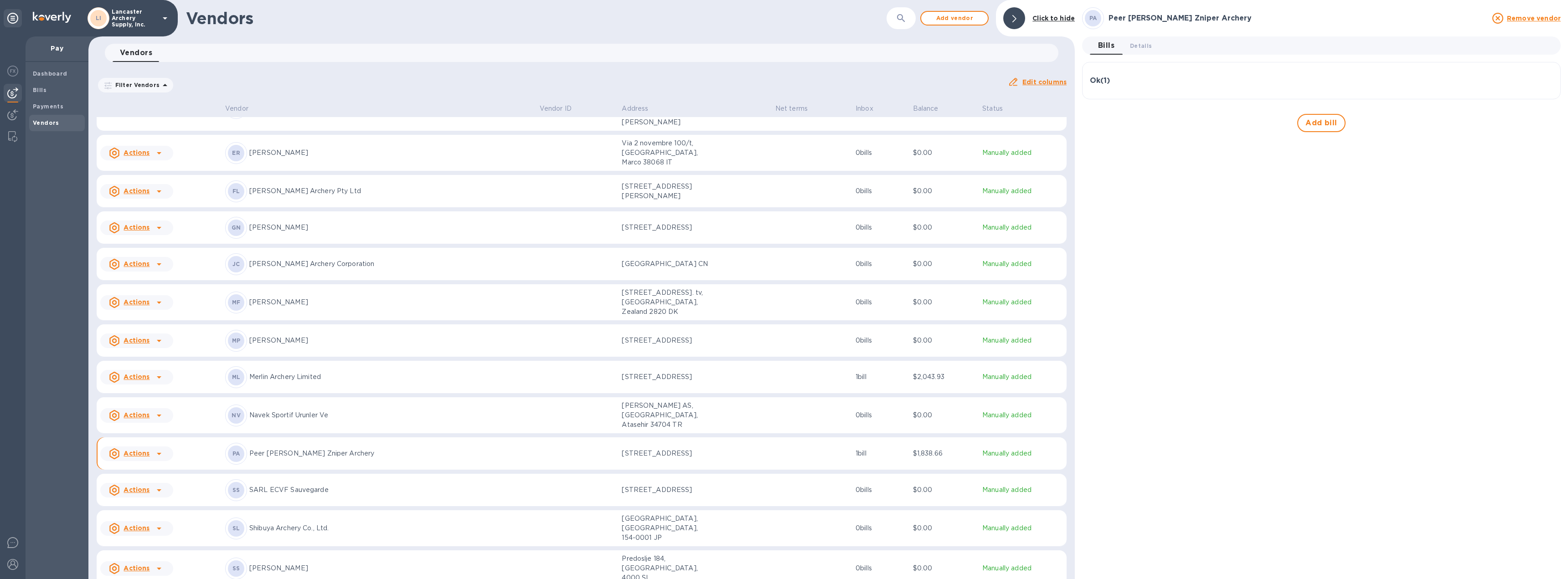
click at [1168, 88] on div "Ok ( 1 )" at bounding box center [1321, 81] width 463 height 22
click at [1545, 122] on icon "button" at bounding box center [1545, 125] width 11 height 11
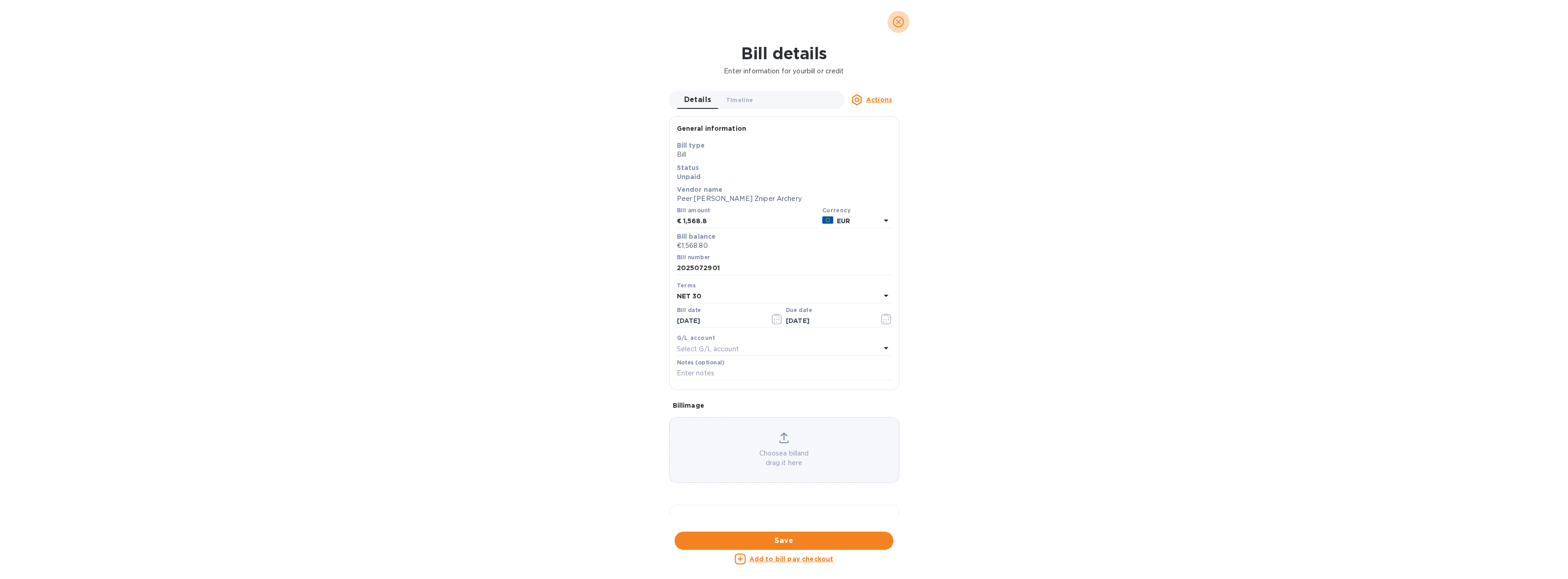
click at [899, 21] on icon "close" at bounding box center [898, 21] width 5 height 5
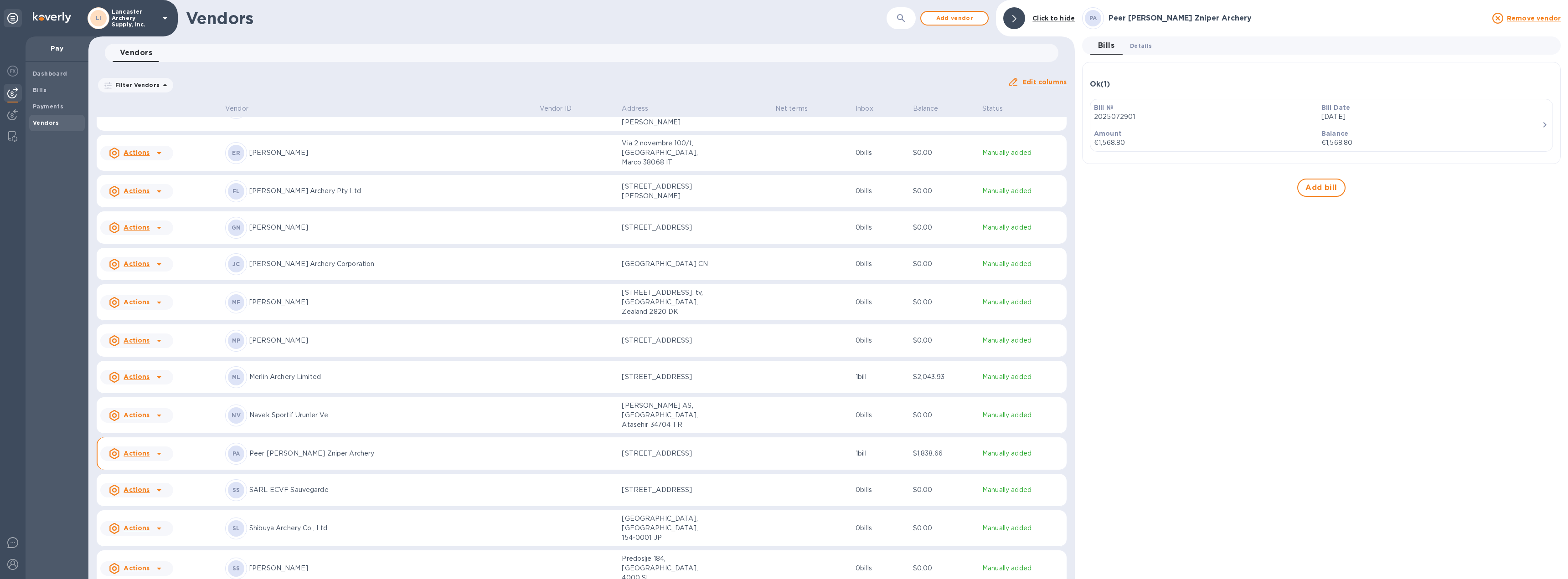
click at [1139, 44] on span "Details 0" at bounding box center [1141, 46] width 22 height 10
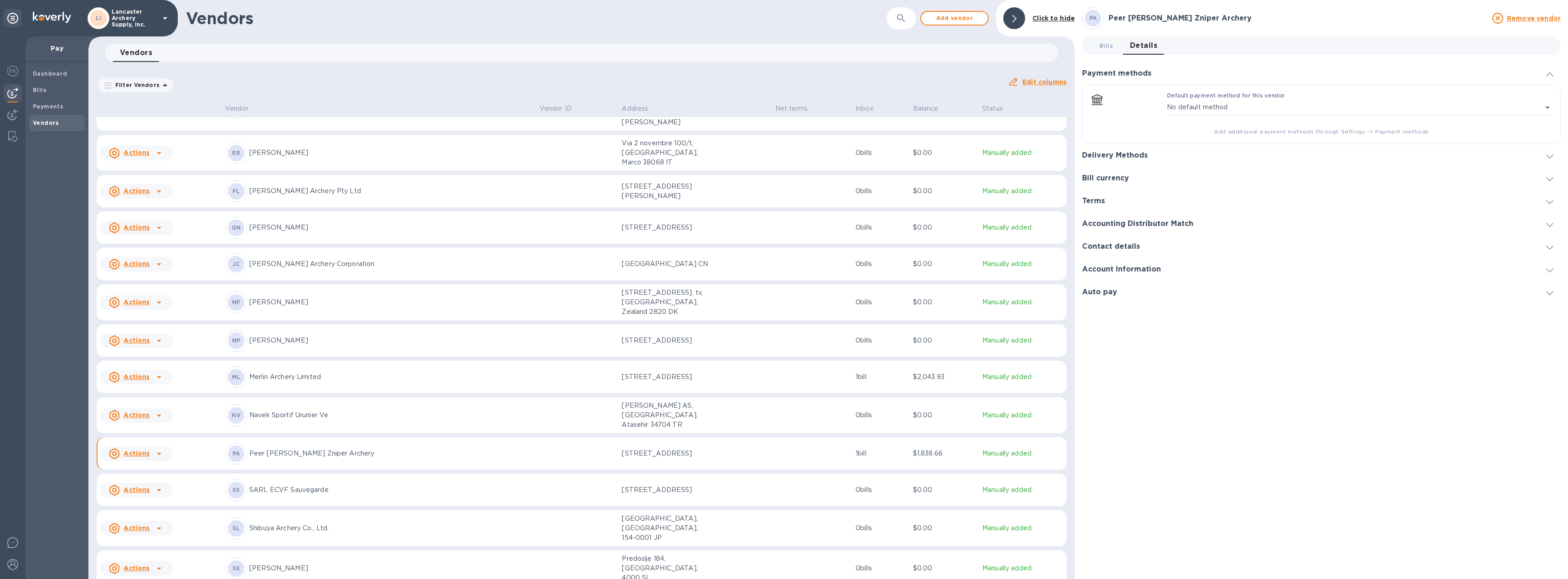
click at [1545, 153] on div at bounding box center [1550, 155] width 22 height 9
click at [1551, 120] on icon "default-method" at bounding box center [1549, 120] width 7 height 4
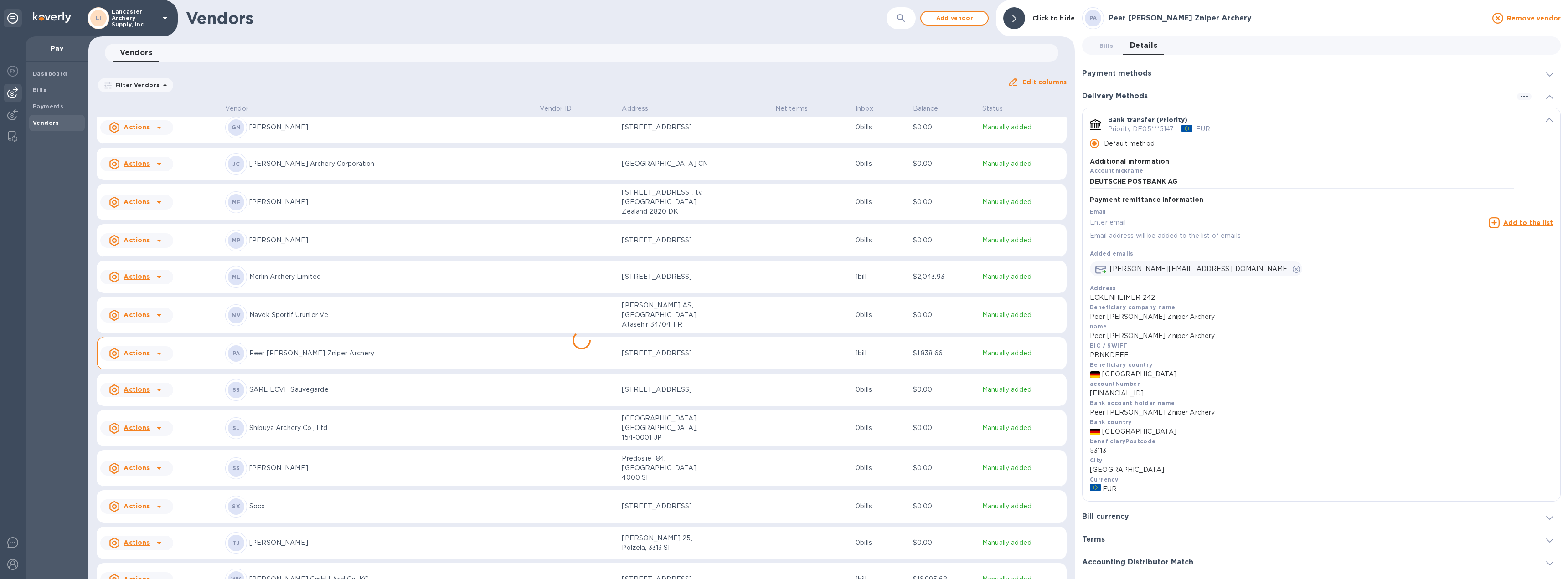
scroll to position [463, 0]
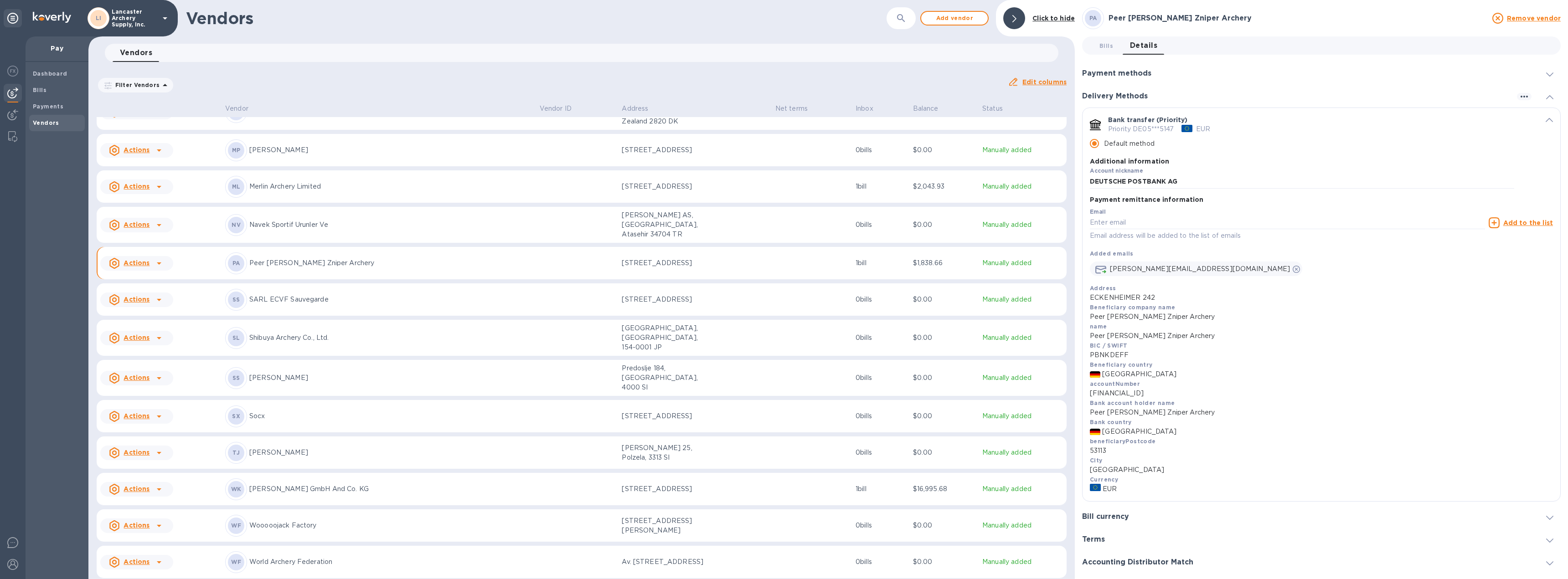
click at [159, 488] on icon at bounding box center [159, 490] width 4 height 2
click at [155, 484] on b "Add new bill" at bounding box center [147, 487] width 43 height 7
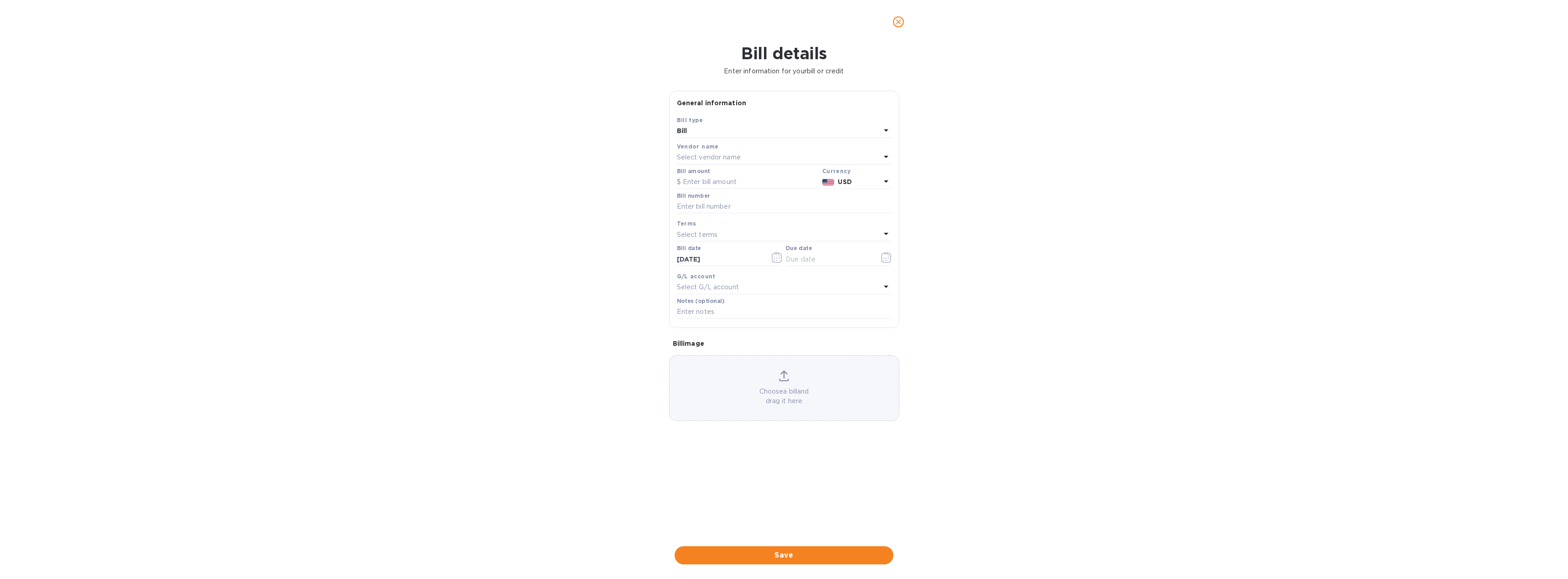
type input "[DATE]"
click at [722, 182] on input "text" at bounding box center [747, 182] width 142 height 13
type input "45,378.34"
type input "2025-56912"
type input "[DATE]"
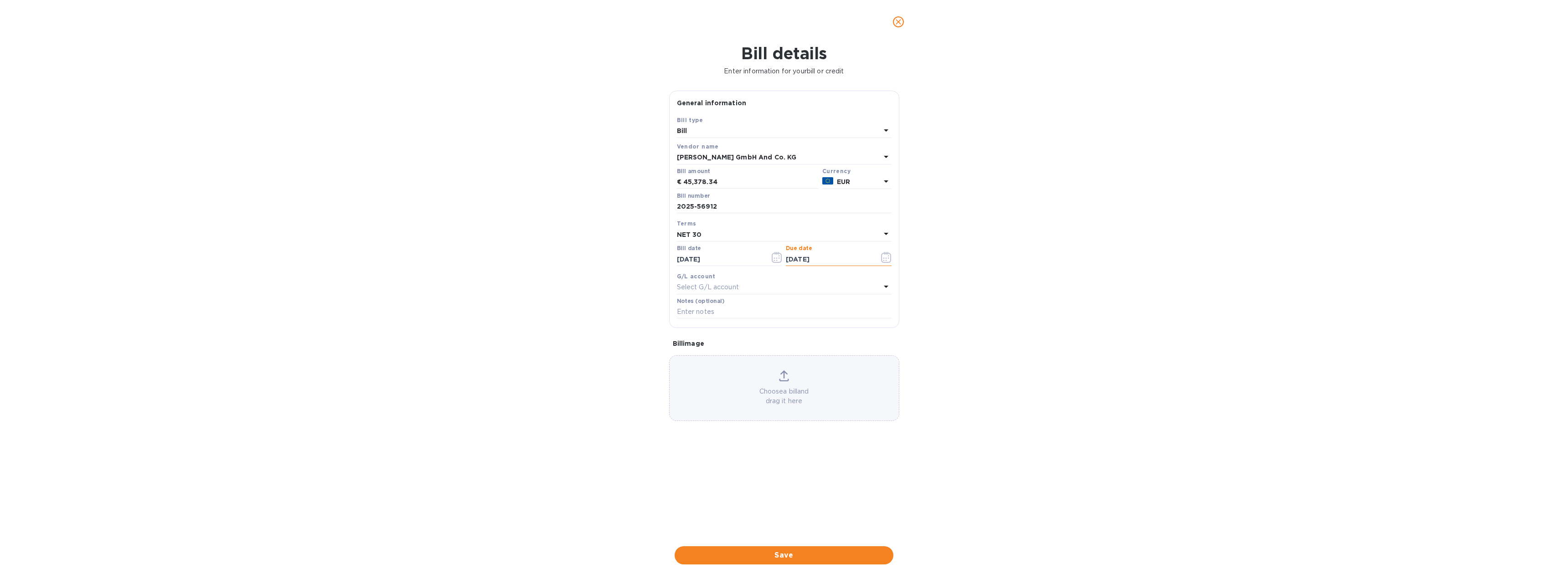
type input "[DATE]"
click at [798, 552] on span "Save" at bounding box center [783, 555] width 204 height 11
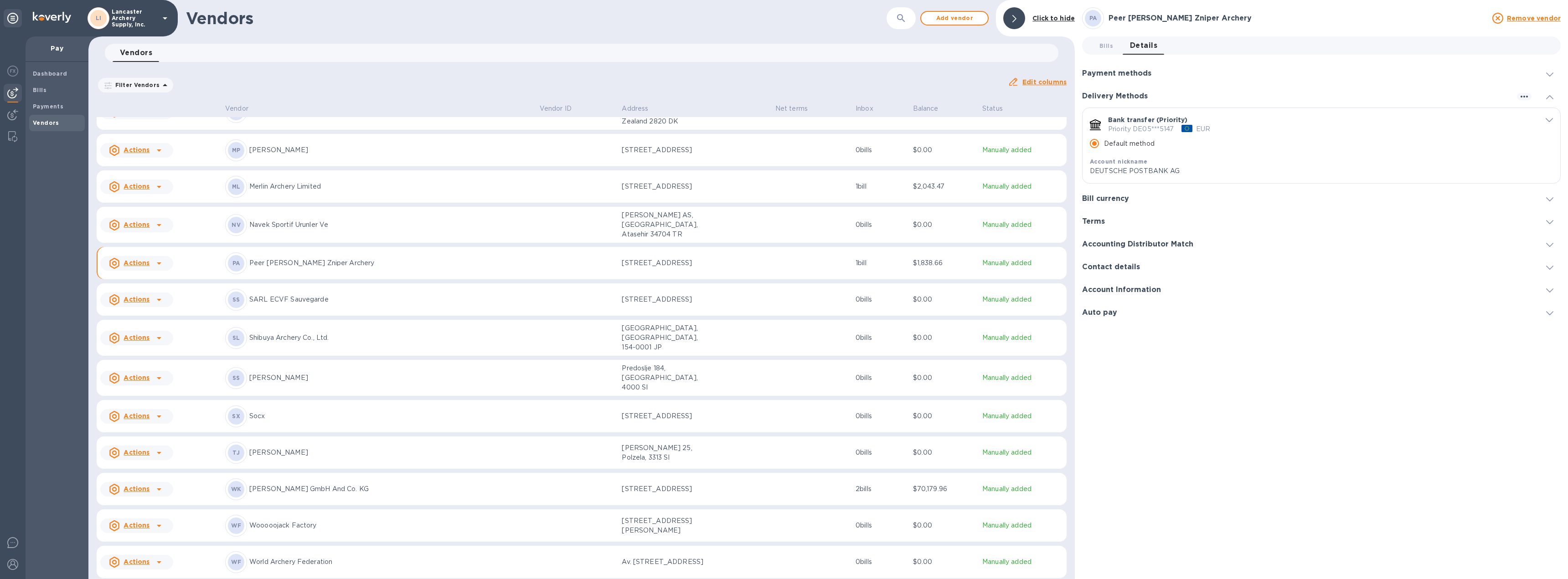
click at [470, 478] on div "[PERSON_NAME] GmbH And Co. KG" at bounding box center [379, 489] width 307 height 22
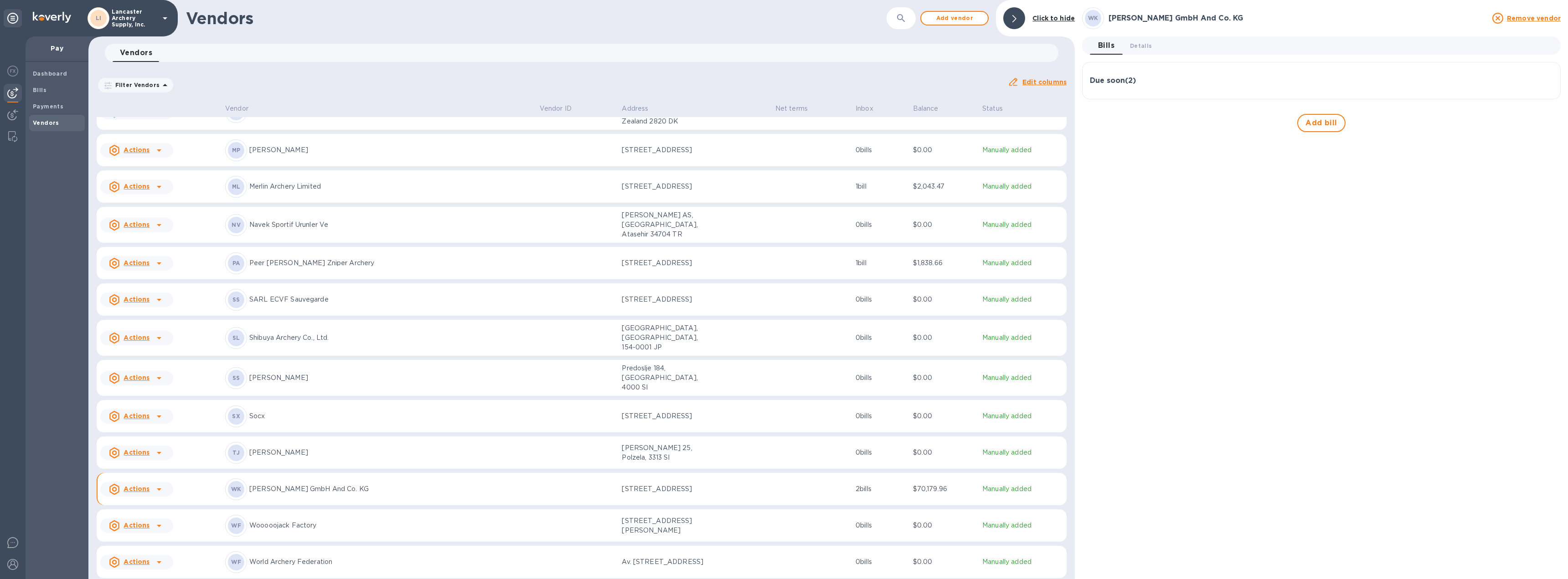
click at [1191, 88] on div "Due soon ( 2 )" at bounding box center [1321, 81] width 463 height 22
click at [1194, 123] on div "Bill № 2025-56895" at bounding box center [1204, 112] width 228 height 26
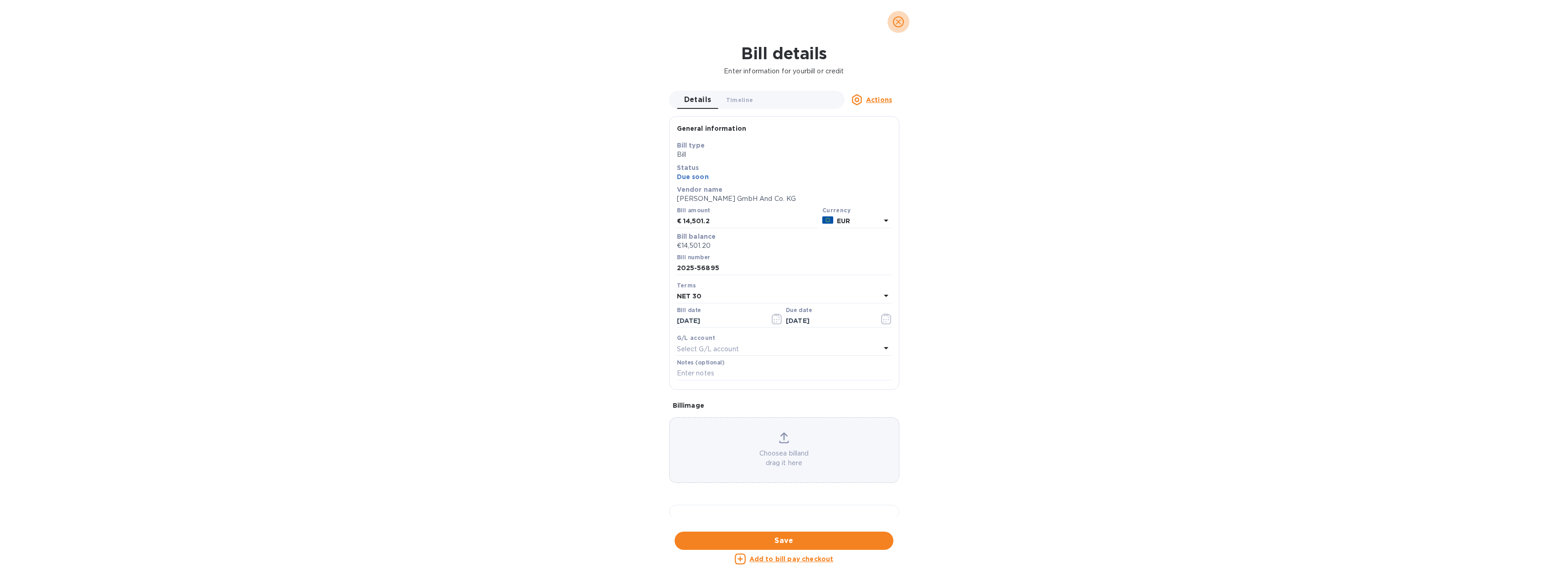
click at [895, 23] on icon "close" at bounding box center [898, 21] width 9 height 9
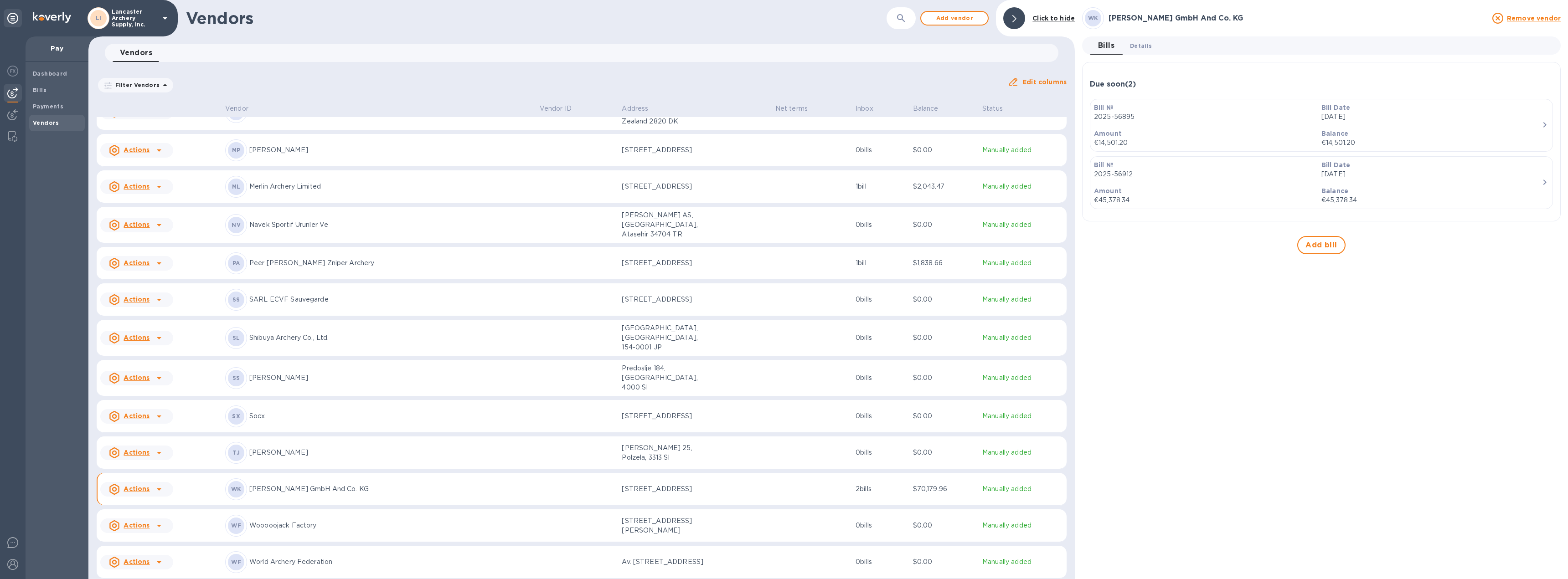
click at [1146, 47] on span "Details 0" at bounding box center [1141, 46] width 22 height 10
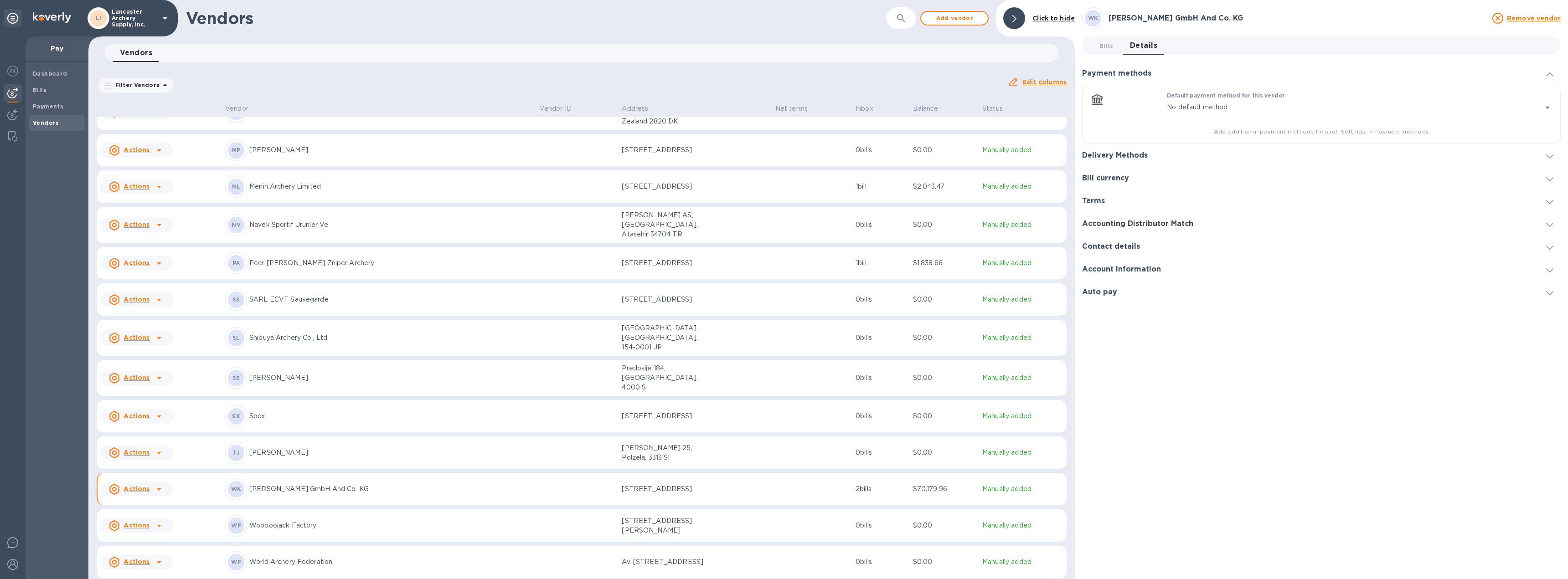
click at [1552, 156] on icon at bounding box center [1550, 156] width 7 height 4
click at [1549, 119] on icon "default-method" at bounding box center [1549, 120] width 7 height 4
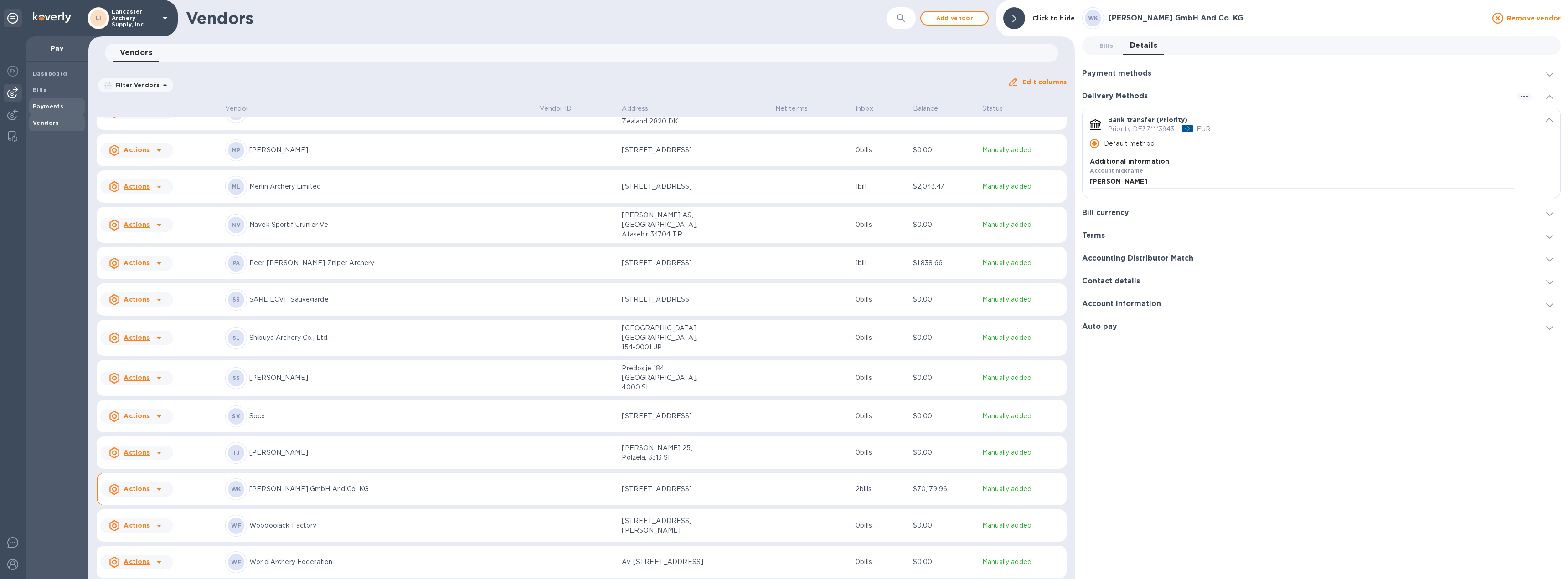
click at [35, 106] on b "Payments" at bounding box center [48, 106] width 30 height 7
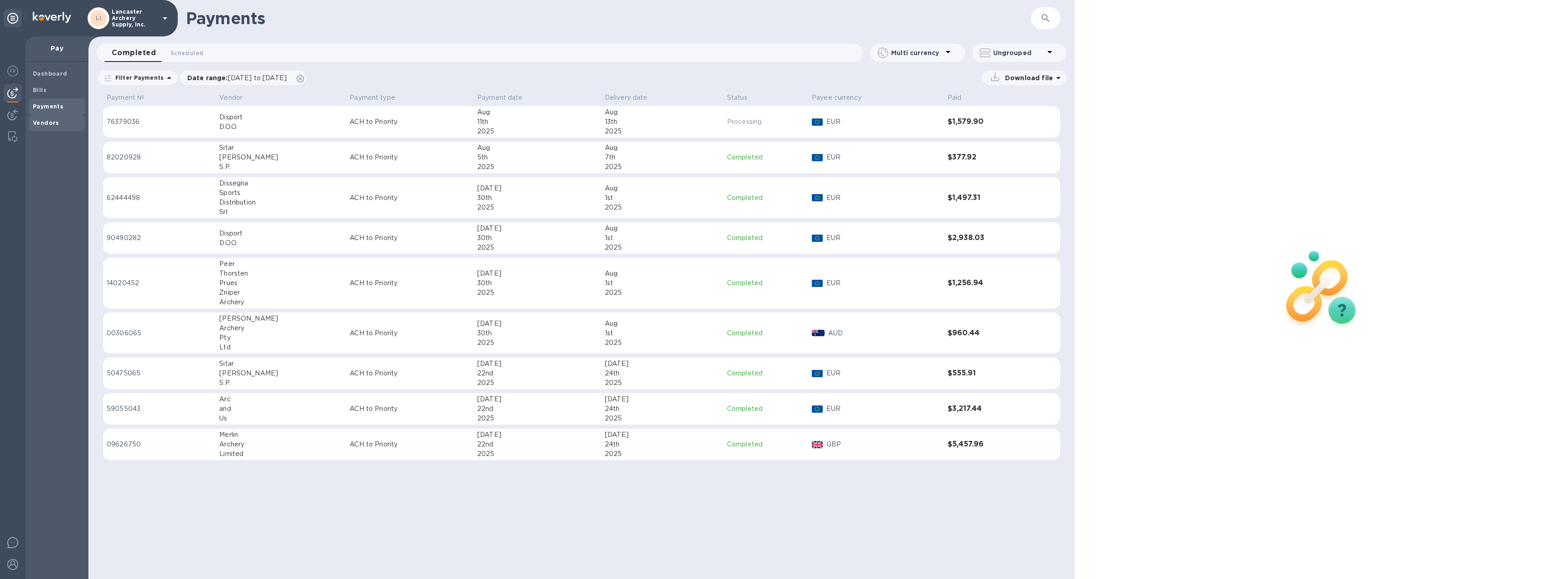
click at [46, 126] on span "Vendors" at bounding box center [46, 123] width 26 height 9
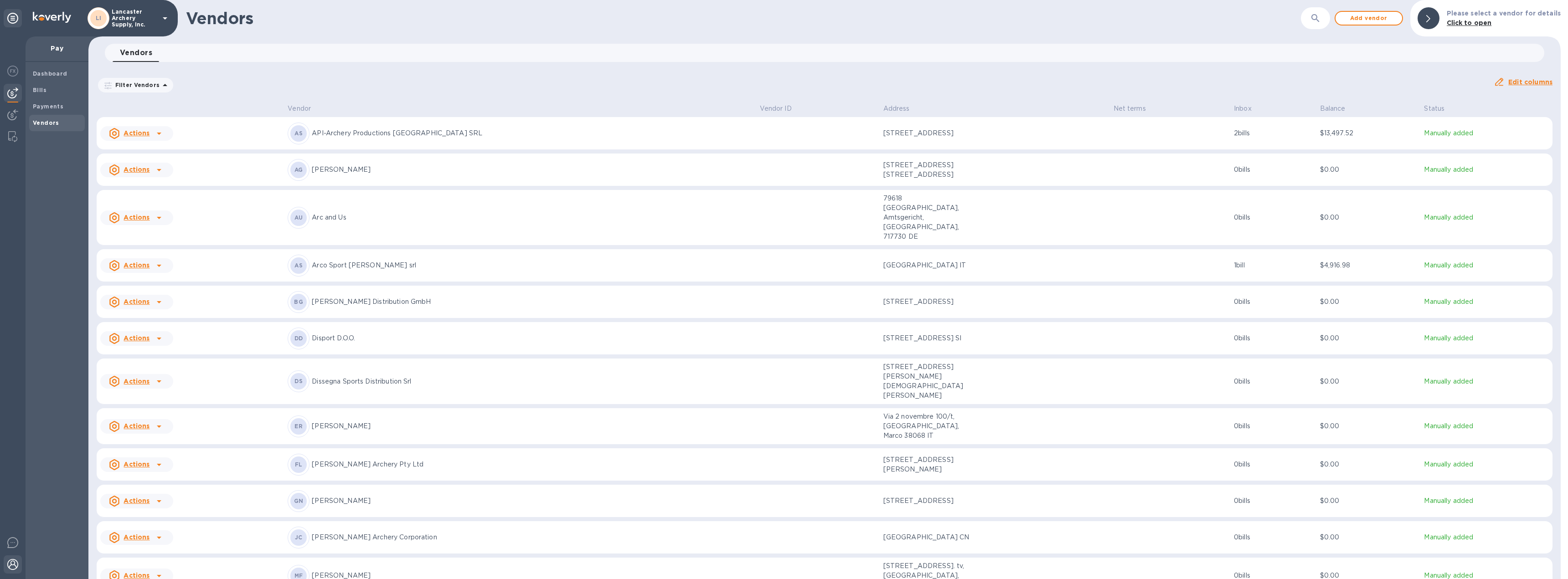
click at [14, 561] on img at bounding box center [13, 564] width 11 height 11
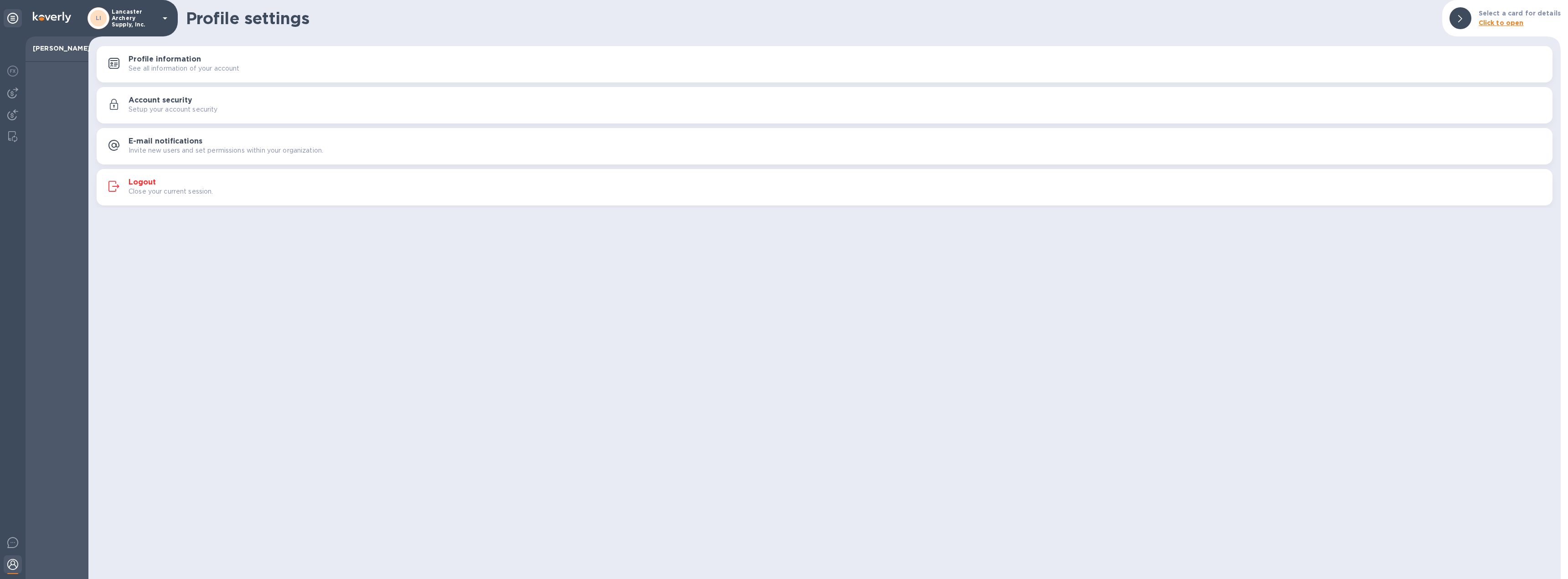
click at [145, 187] on p "Close your current session." at bounding box center [170, 192] width 85 height 10
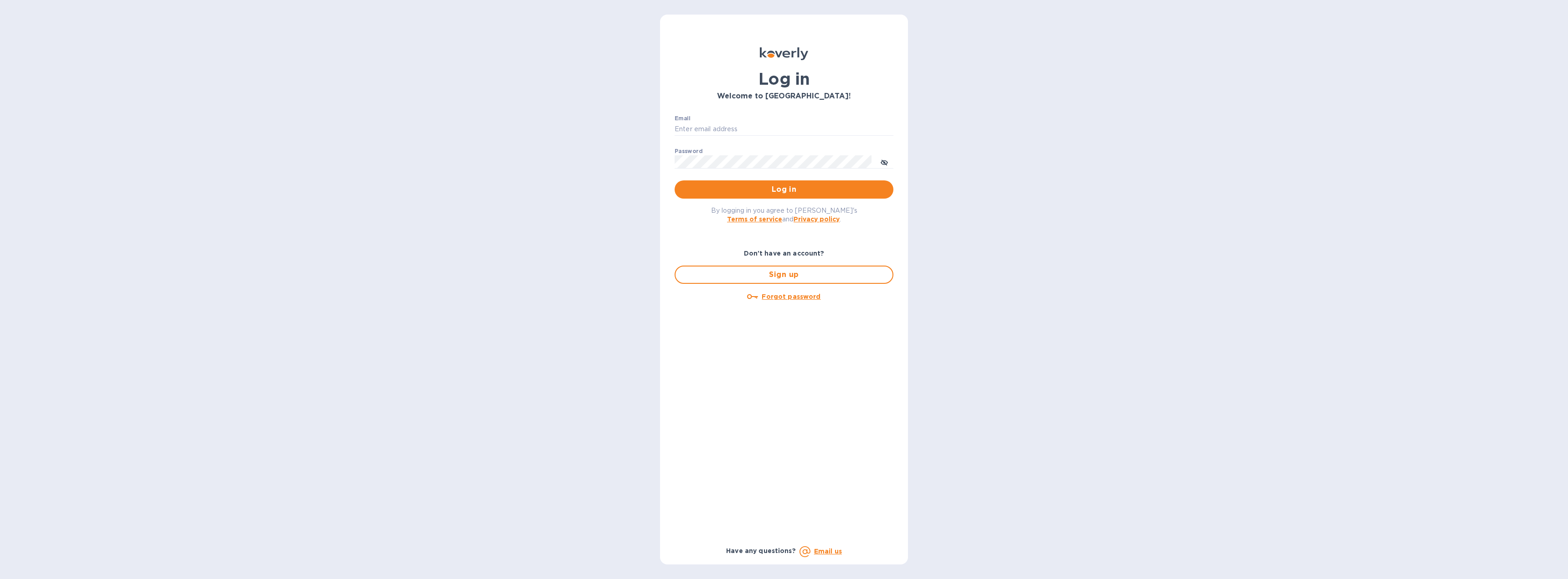
type input "[EMAIL_ADDRESS][DOMAIN_NAME]"
